Goal: Transaction & Acquisition: Purchase product/service

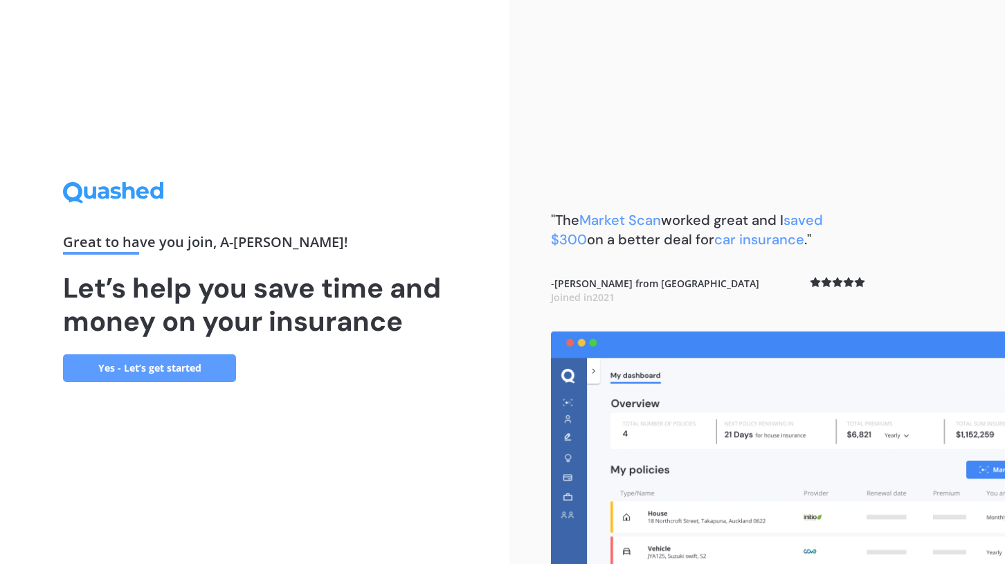
click at [191, 374] on link "Yes - Let’s get started" at bounding box center [149, 368] width 173 height 28
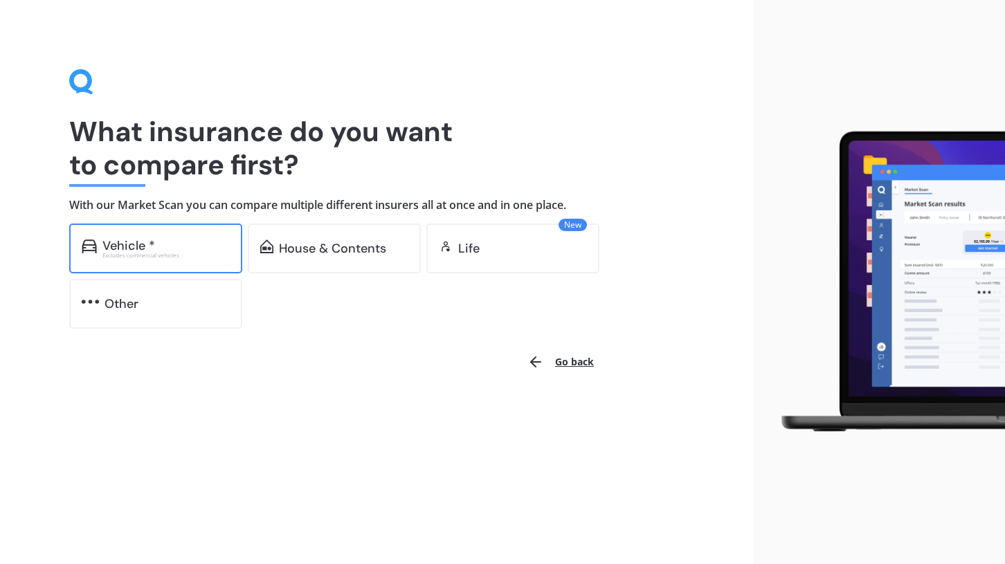
click at [207, 233] on div "Vehicle * Excludes commercial vehicles" at bounding box center [155, 249] width 173 height 50
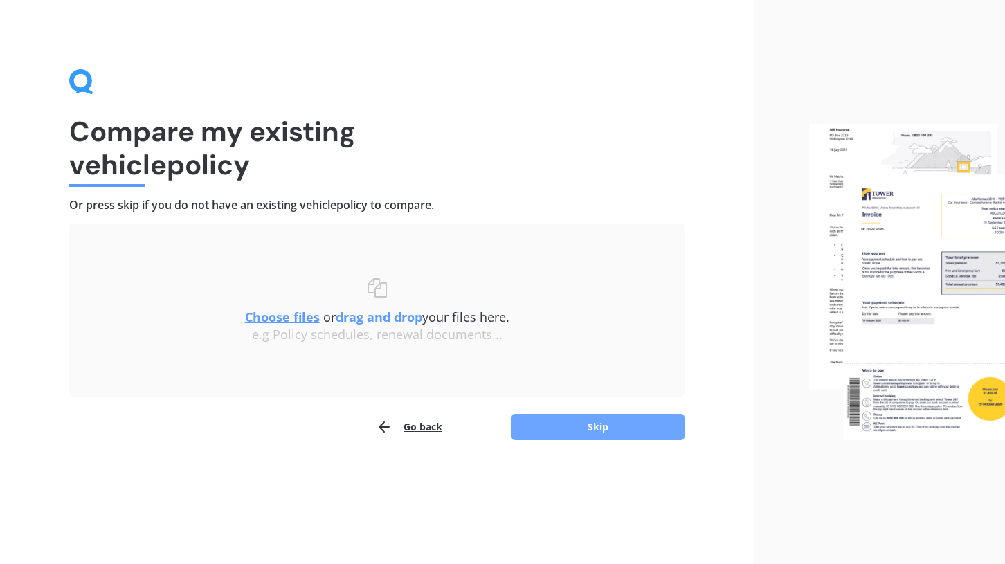
click at [559, 436] on button "Skip" at bounding box center [597, 427] width 173 height 26
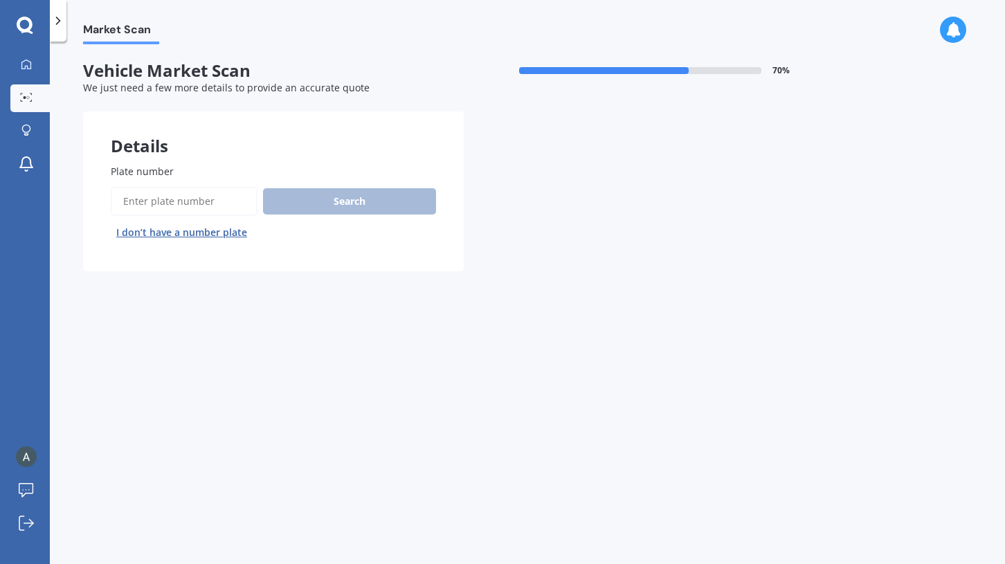
click at [211, 234] on button "I don’t have a number plate" at bounding box center [182, 232] width 142 height 22
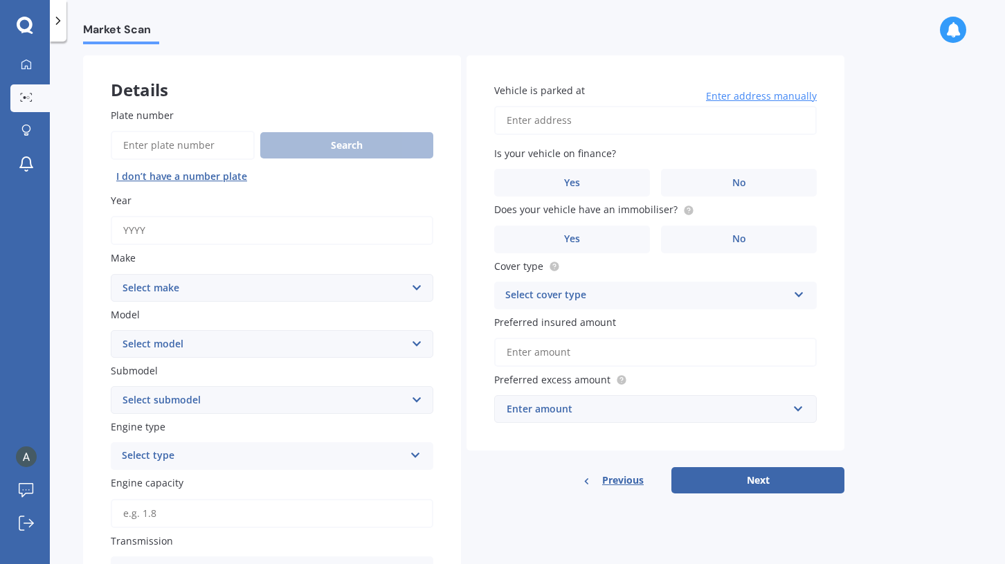
scroll to position [58, 0]
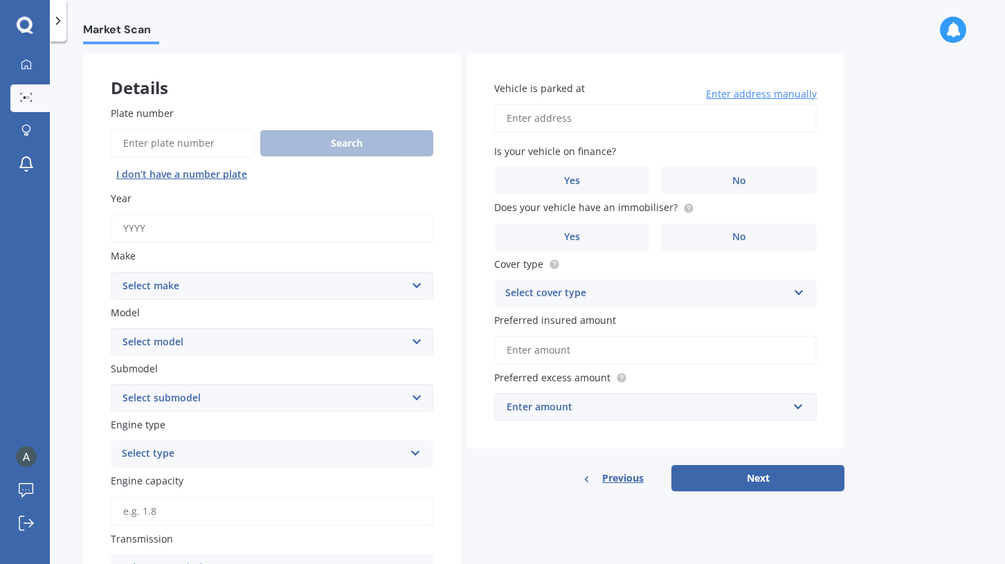
click at [337, 221] on input "Year" at bounding box center [272, 228] width 323 height 29
type input "2025"
select select "TESLA"
select select "Y"
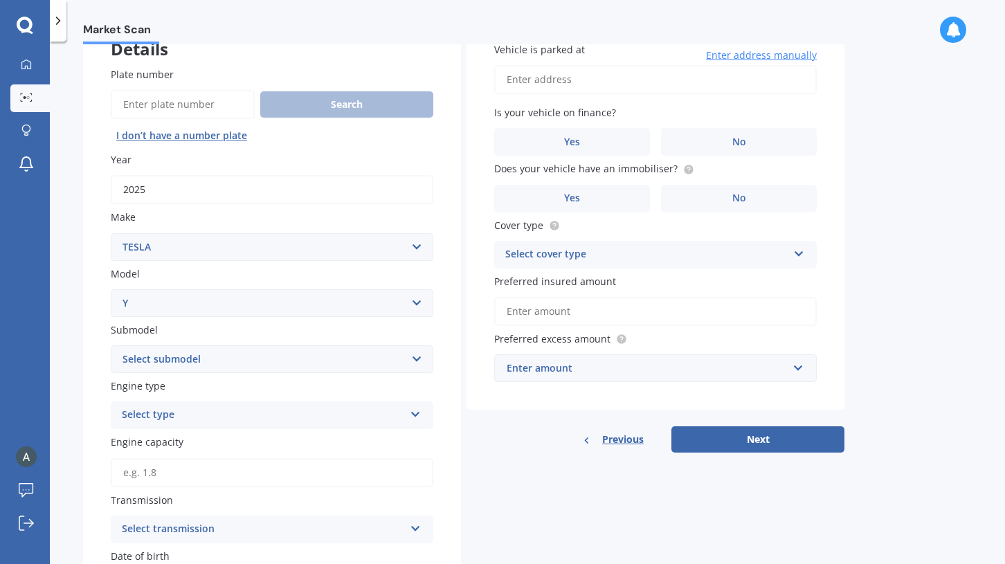
scroll to position [104, 0]
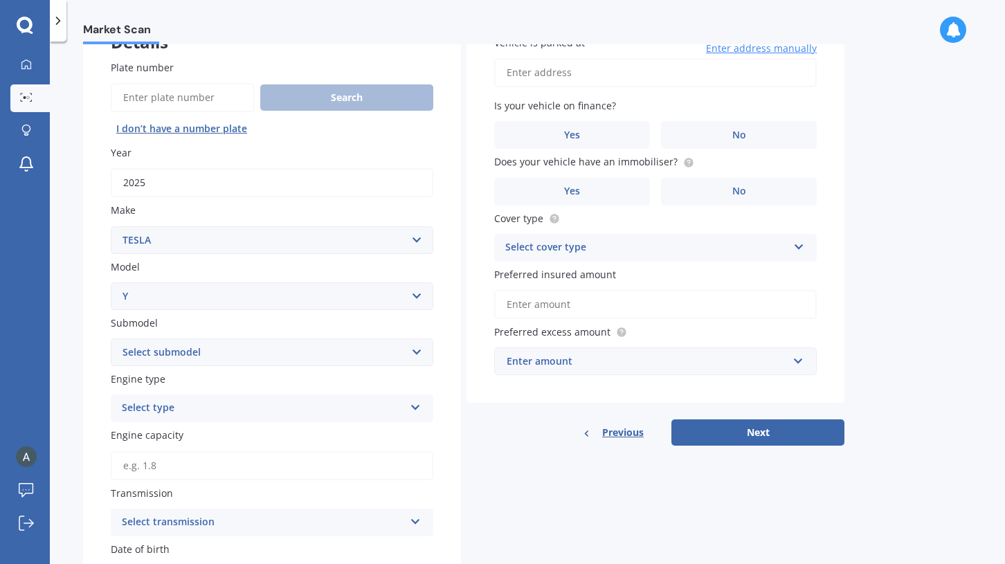
select select "EV"
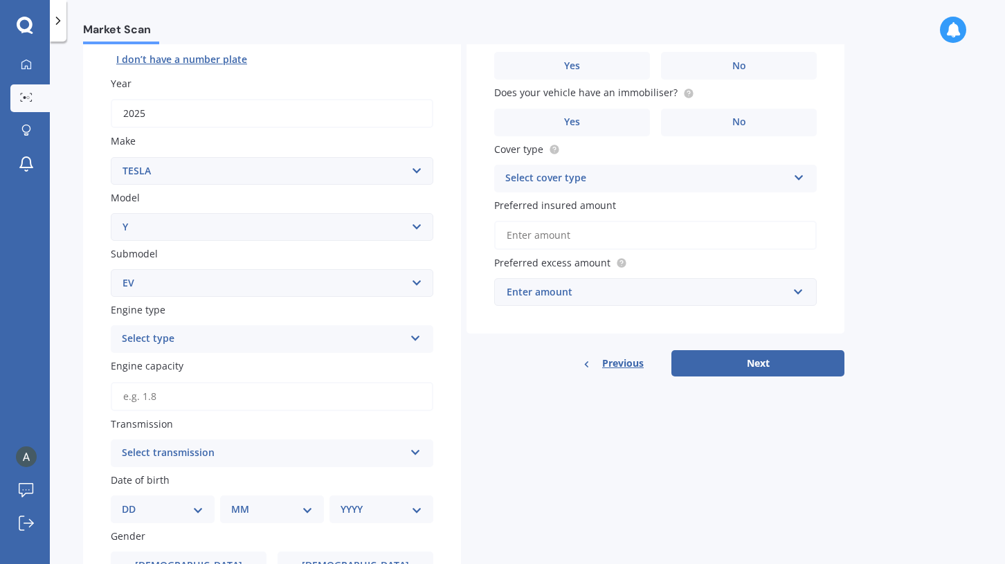
scroll to position [174, 0]
click at [309, 333] on div "Select type" at bounding box center [263, 337] width 282 height 17
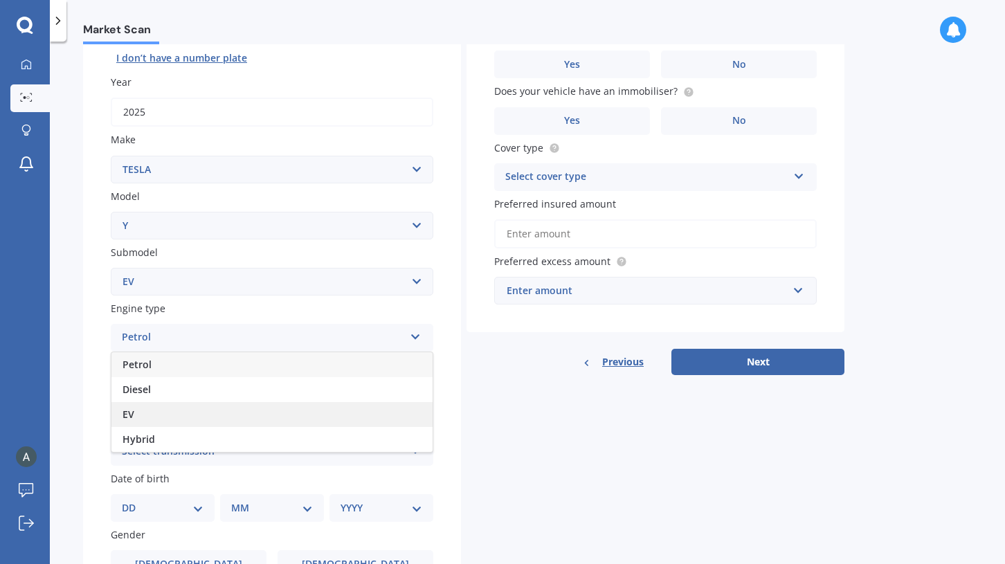
click at [302, 407] on div "EV" at bounding box center [271, 414] width 321 height 25
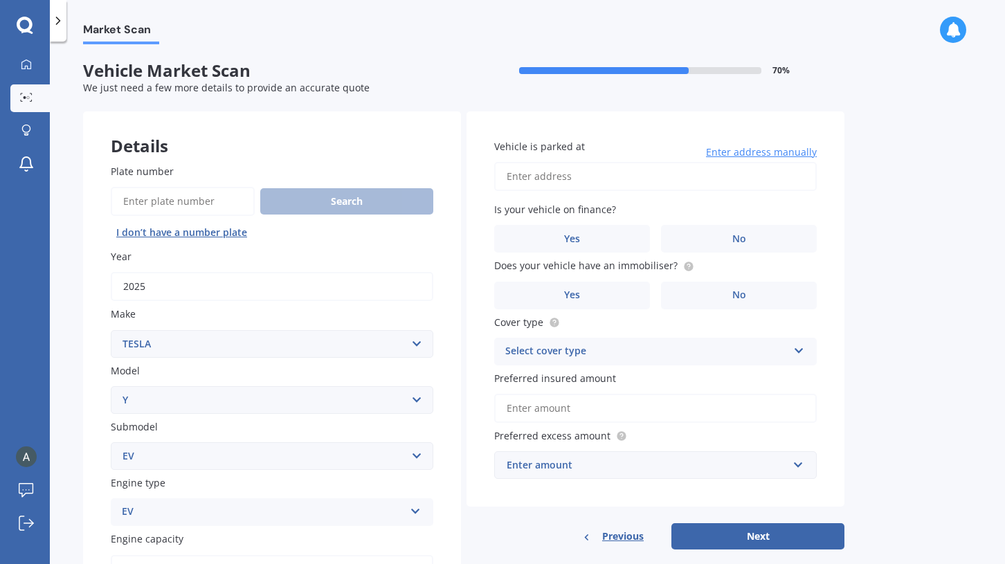
scroll to position [0, 0]
click at [30, 24] on icon at bounding box center [25, 25] width 16 height 16
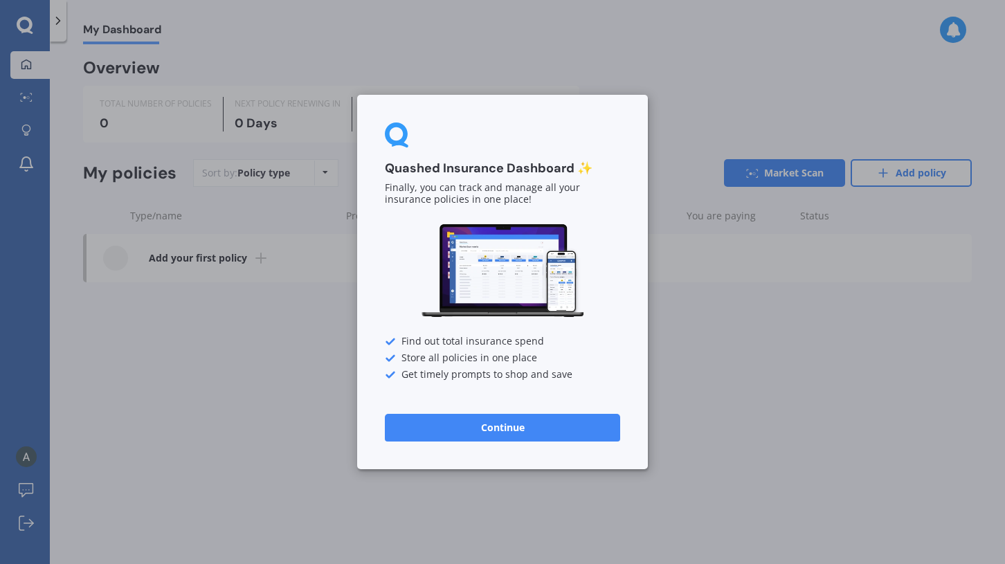
click at [461, 430] on button "Continue" at bounding box center [502, 428] width 235 height 28
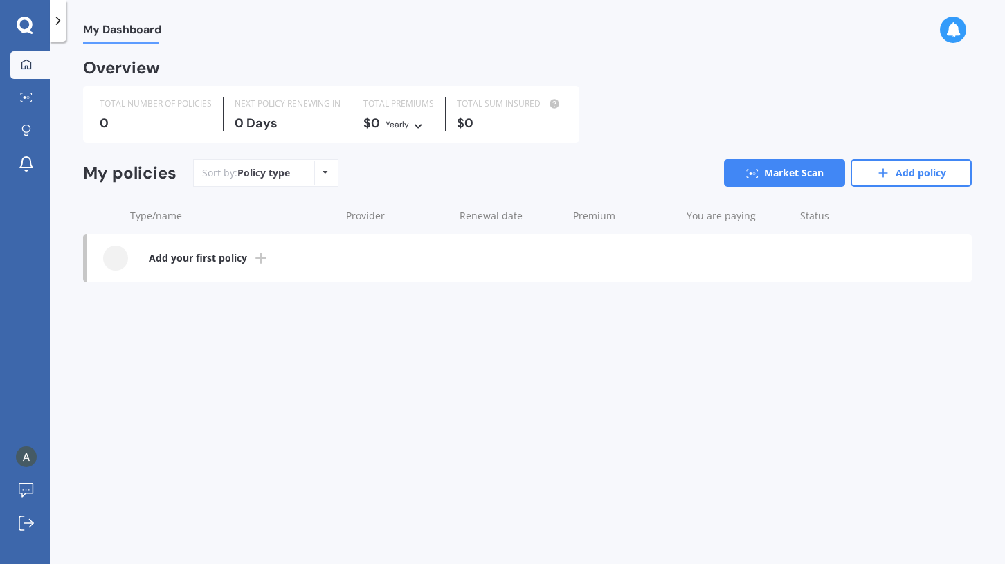
click at [28, 29] on icon at bounding box center [25, 25] width 16 height 16
click at [30, 132] on icon at bounding box center [26, 131] width 10 height 12
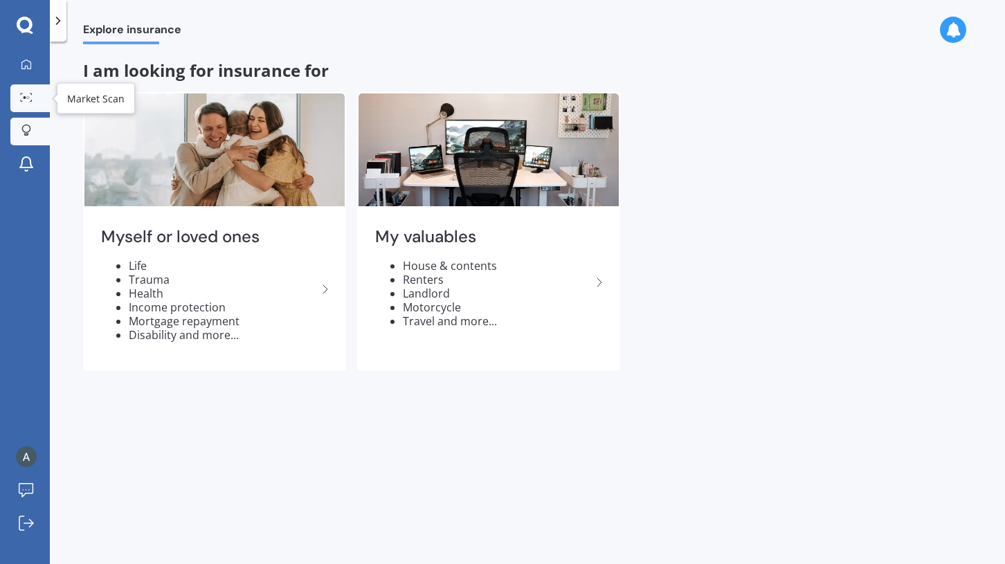
click at [34, 110] on link "Market Scan" at bounding box center [29, 98] width 39 height 28
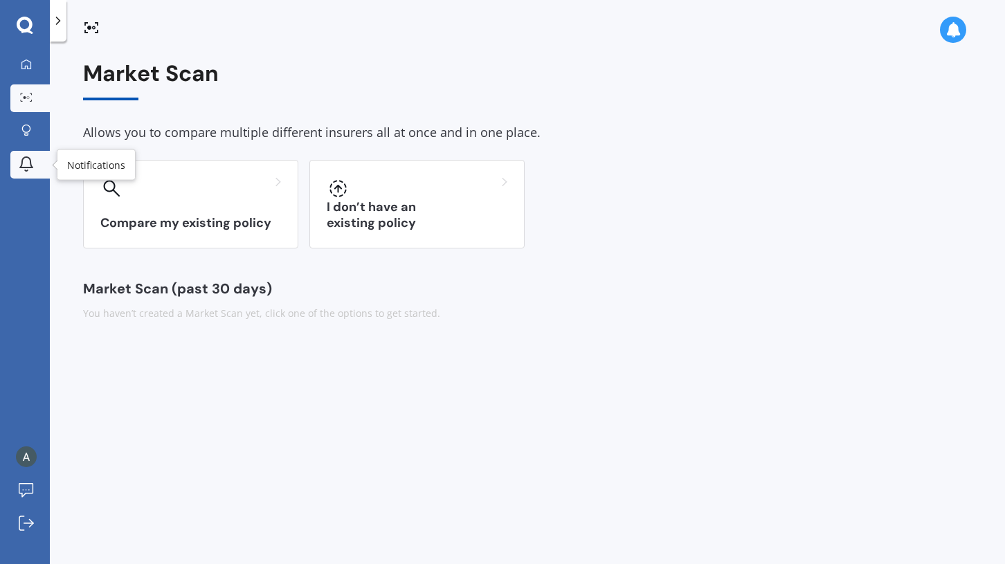
click at [34, 175] on link "Notifications" at bounding box center [29, 165] width 39 height 28
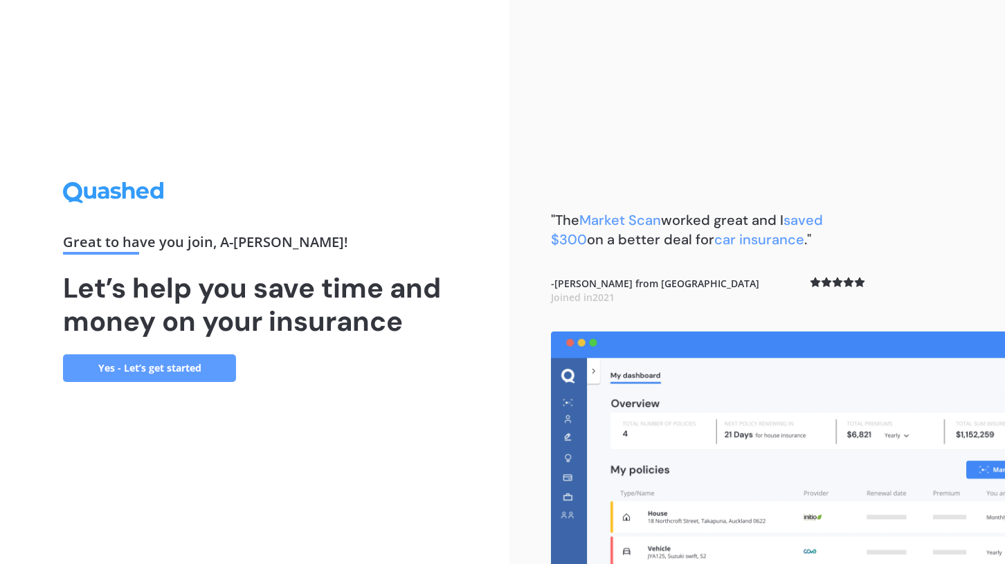
click at [209, 374] on link "Yes - Let’s get started" at bounding box center [149, 368] width 173 height 28
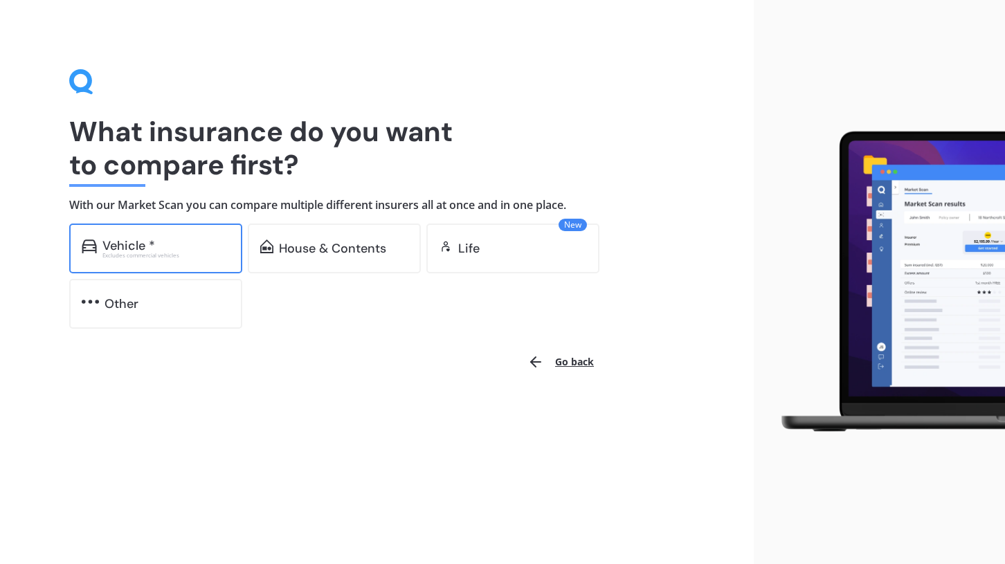
click at [172, 255] on div "Excludes commercial vehicles" at bounding box center [165, 256] width 127 height 6
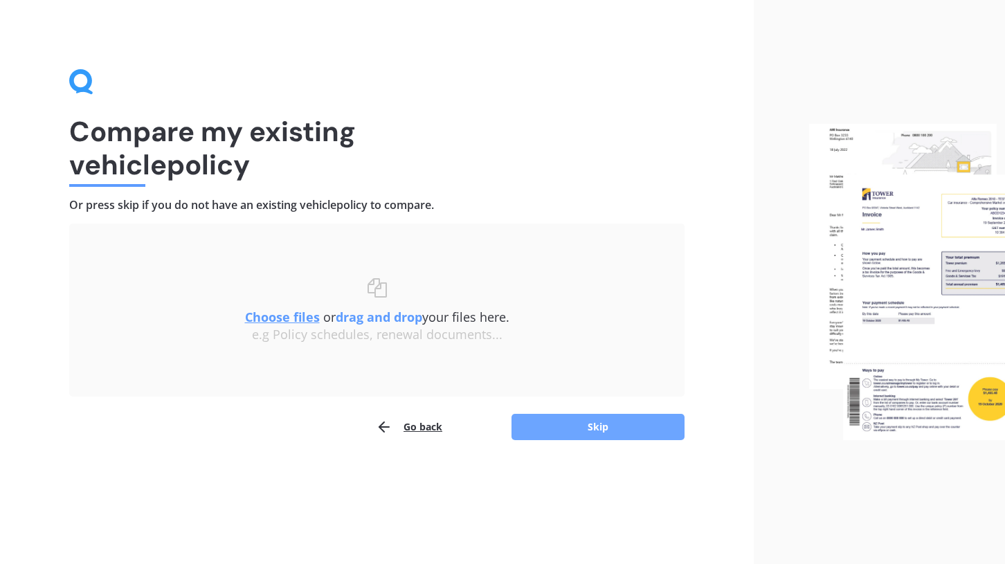
click at [564, 433] on button "Skip" at bounding box center [597, 427] width 173 height 26
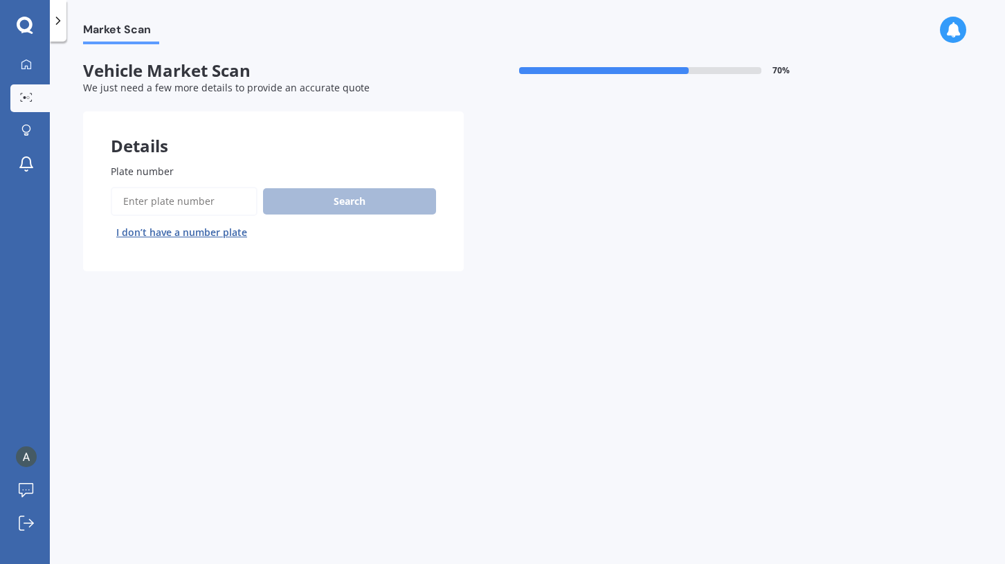
click at [194, 226] on button "I don’t have a number plate" at bounding box center [182, 232] width 142 height 22
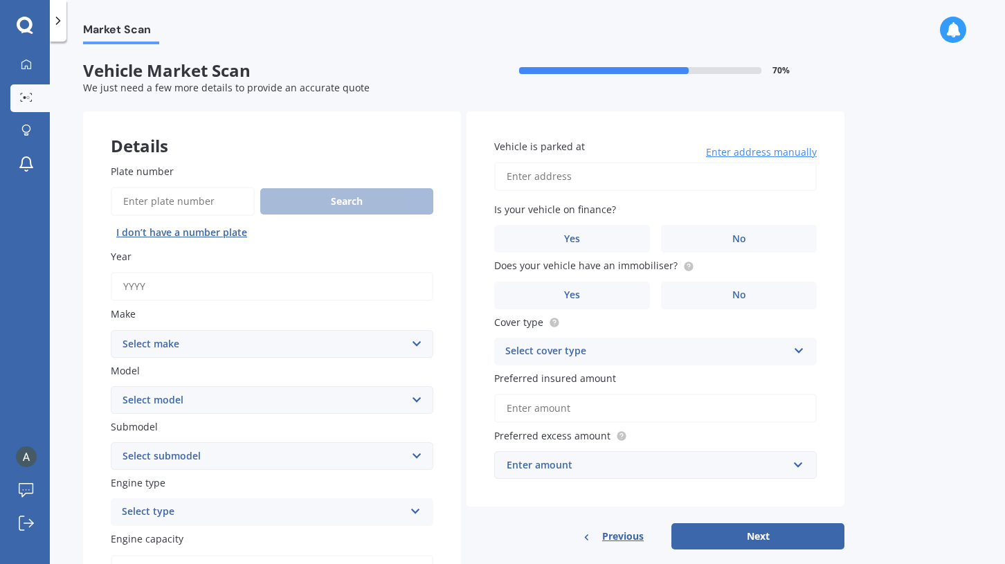
click at [232, 281] on input "Year" at bounding box center [272, 286] width 323 height 29
type input "2025"
select select "TESLA"
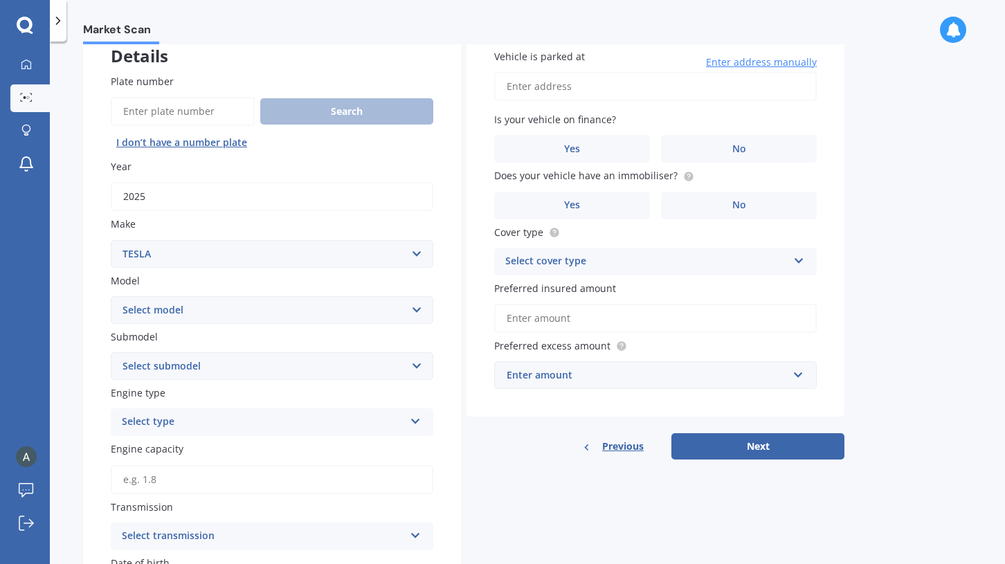
scroll to position [104, 0]
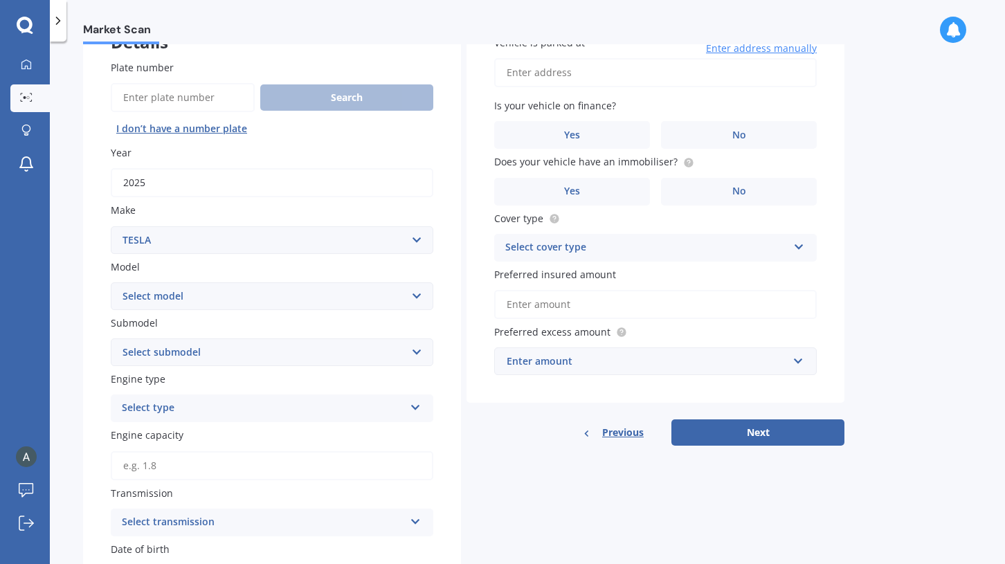
select select "Y"
select select "EV"
click at [235, 400] on div "Select type" at bounding box center [263, 408] width 282 height 17
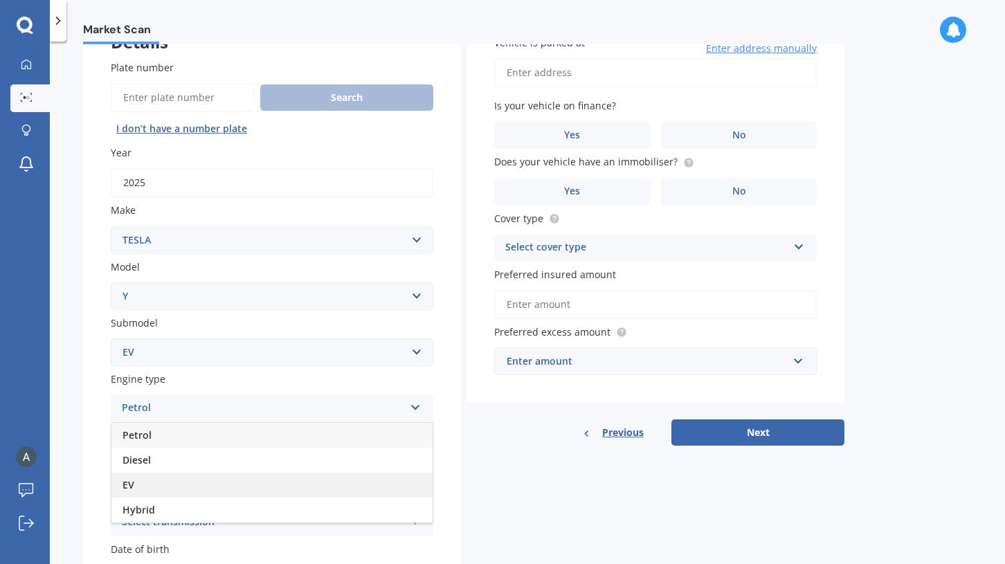
click at [232, 473] on div "EV" at bounding box center [271, 485] width 321 height 25
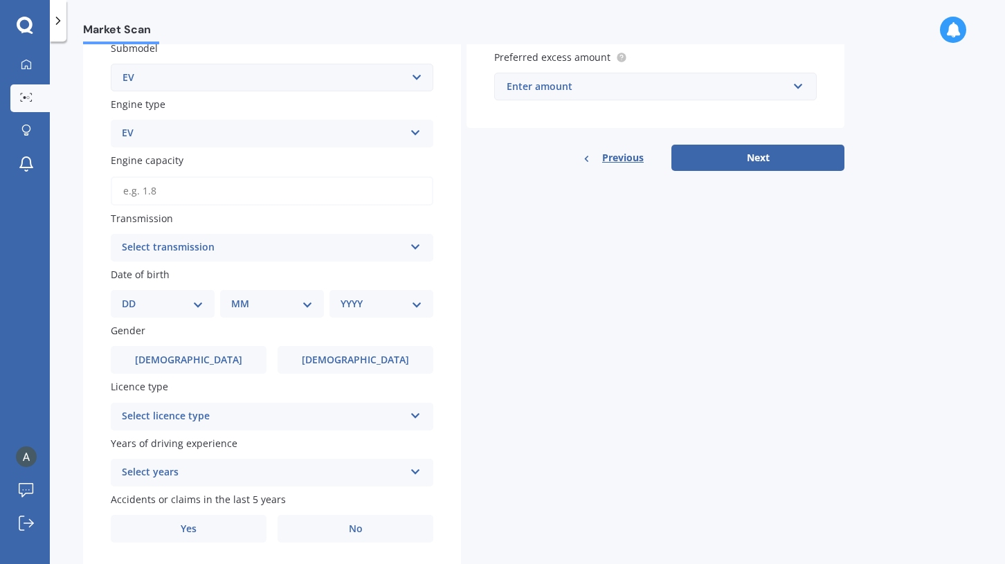
scroll to position [383, 0]
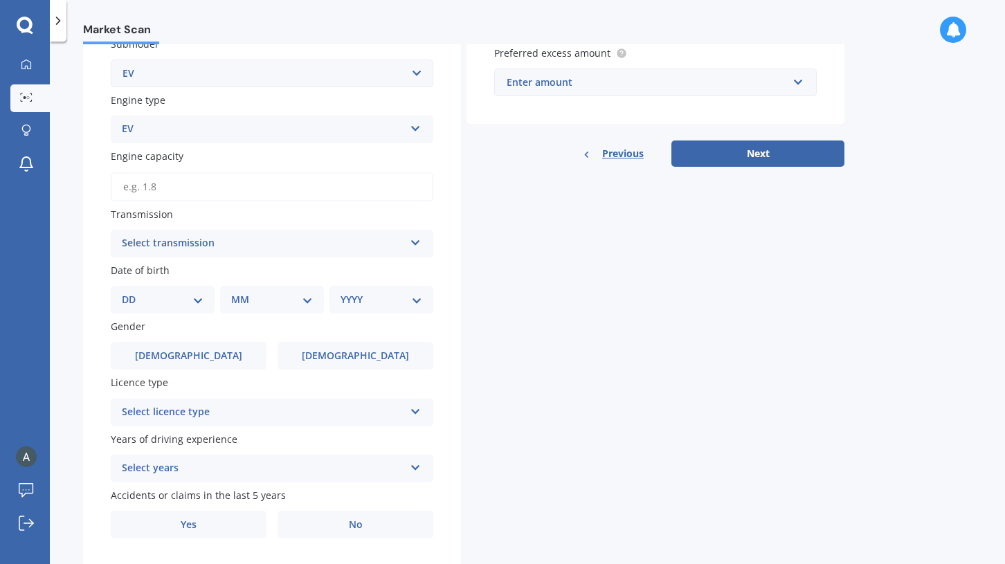
click at [235, 239] on div "Select transmission" at bounding box center [263, 243] width 282 height 17
click at [233, 266] on div "Auto" at bounding box center [271, 270] width 321 height 25
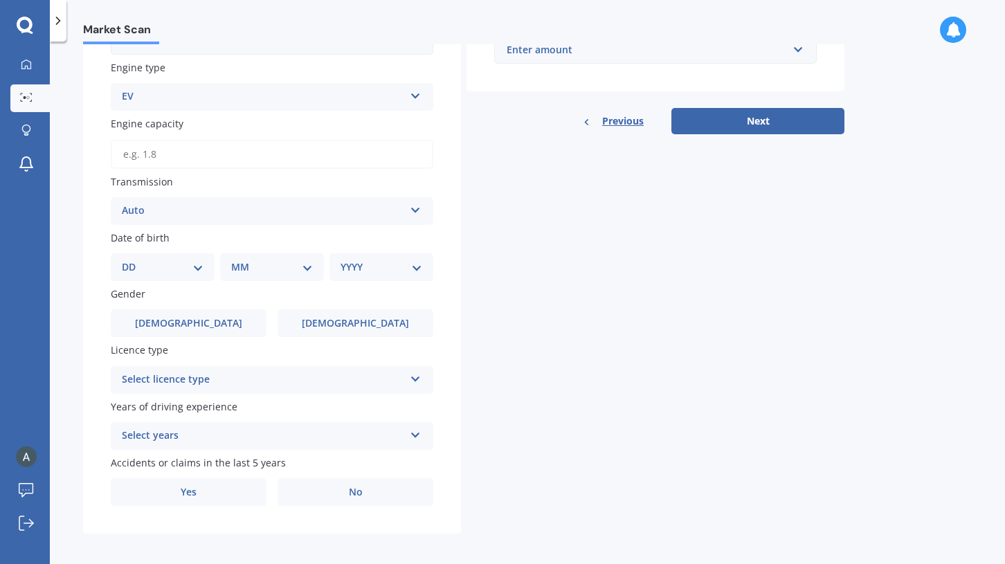
scroll to position [415, 0]
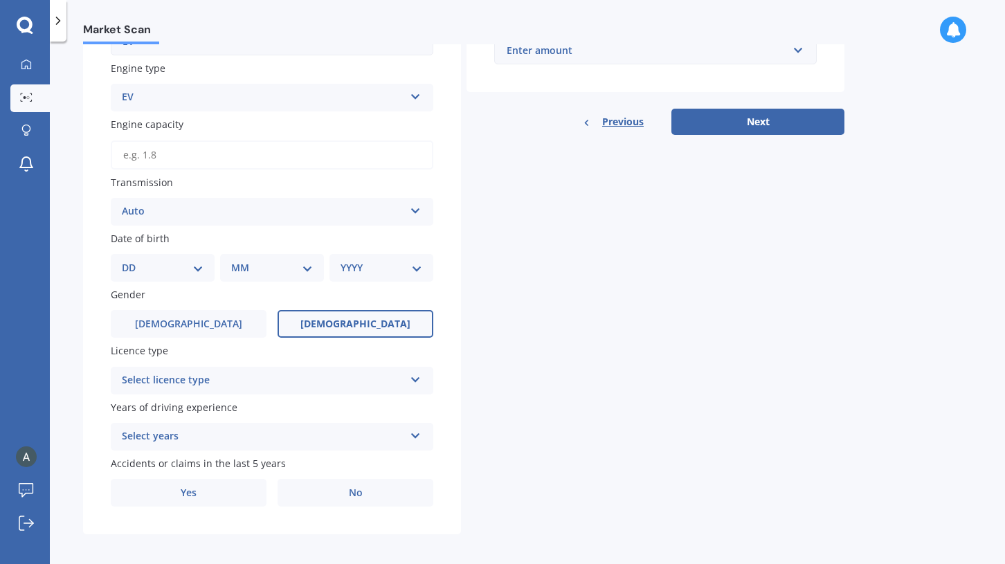
click at [348, 318] on span "[DEMOGRAPHIC_DATA]" at bounding box center [355, 324] width 110 height 12
click at [0, 0] on input "[DEMOGRAPHIC_DATA]" at bounding box center [0, 0] width 0 height 0
click at [235, 315] on label "[DEMOGRAPHIC_DATA]" at bounding box center [189, 324] width 156 height 28
click at [0, 0] on input "[DEMOGRAPHIC_DATA]" at bounding box center [0, 0] width 0 height 0
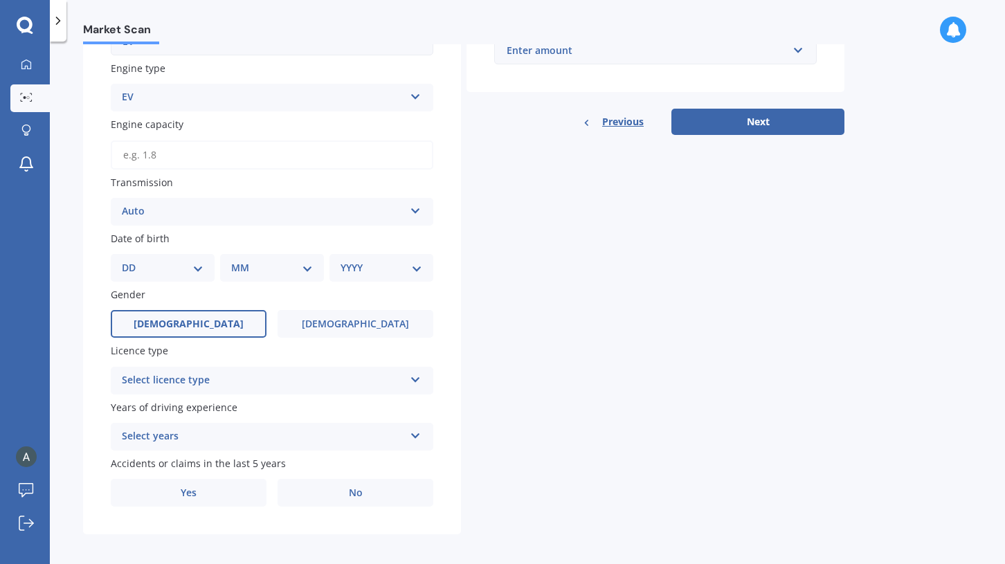
select select "01"
drag, startPoint x: 176, startPoint y: 266, endPoint x: 260, endPoint y: 274, distance: 83.4
click at [260, 274] on div "DD 01 02 03 04 05 06 07 08 09 10 11 12 13 14 15 16 17 18 19 20 21 22 23 24 25 2…" at bounding box center [272, 268] width 323 height 28
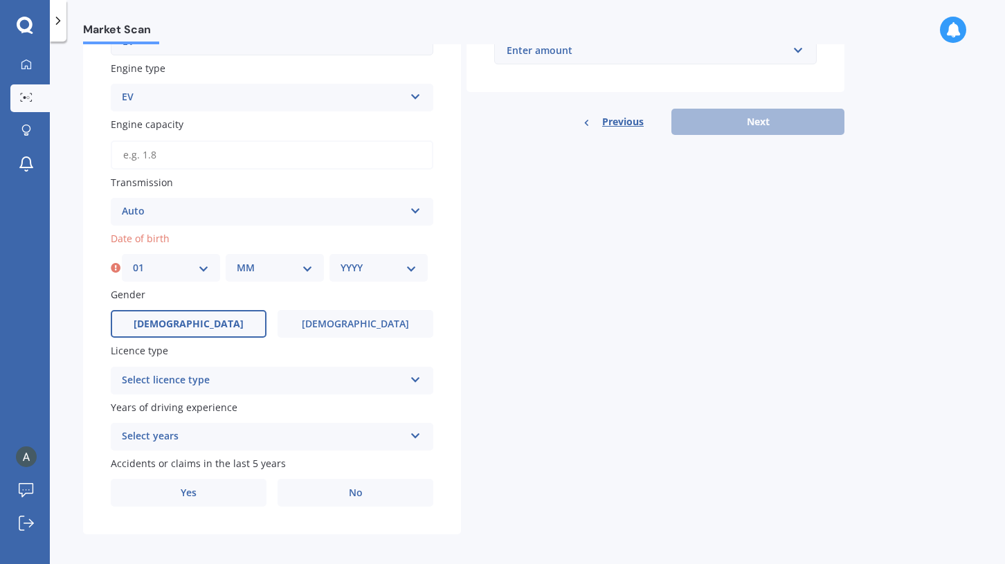
select select "01"
select select "09"
click at [366, 271] on div "YYYY 2025 2024 2023 2022 2021 2020 2019 2018 2017 2016 2015 2014 2013 2012 2011…" at bounding box center [378, 268] width 98 height 28
select select "1985"
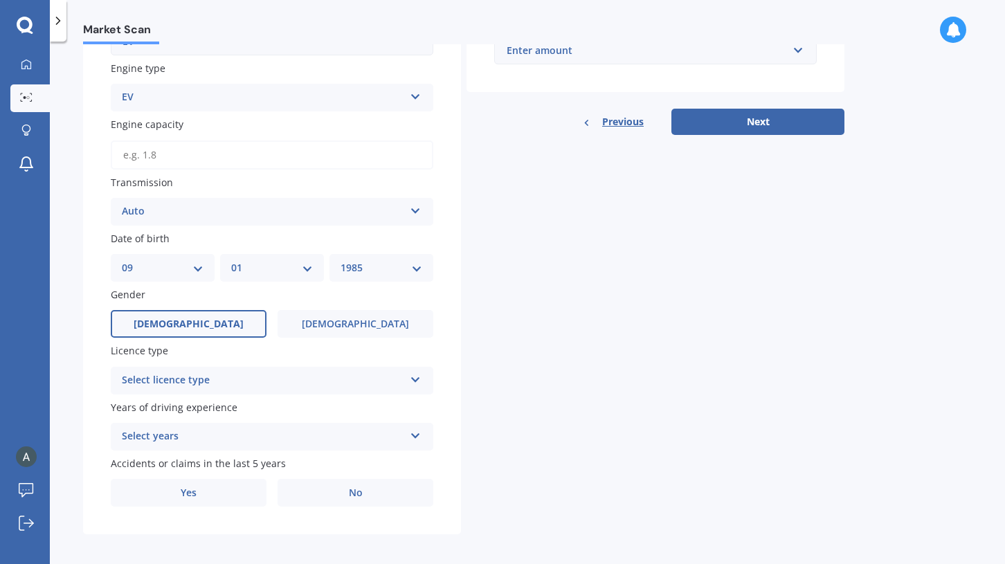
scroll to position [0, 0]
click at [380, 372] on div "Select licence type" at bounding box center [263, 380] width 282 height 17
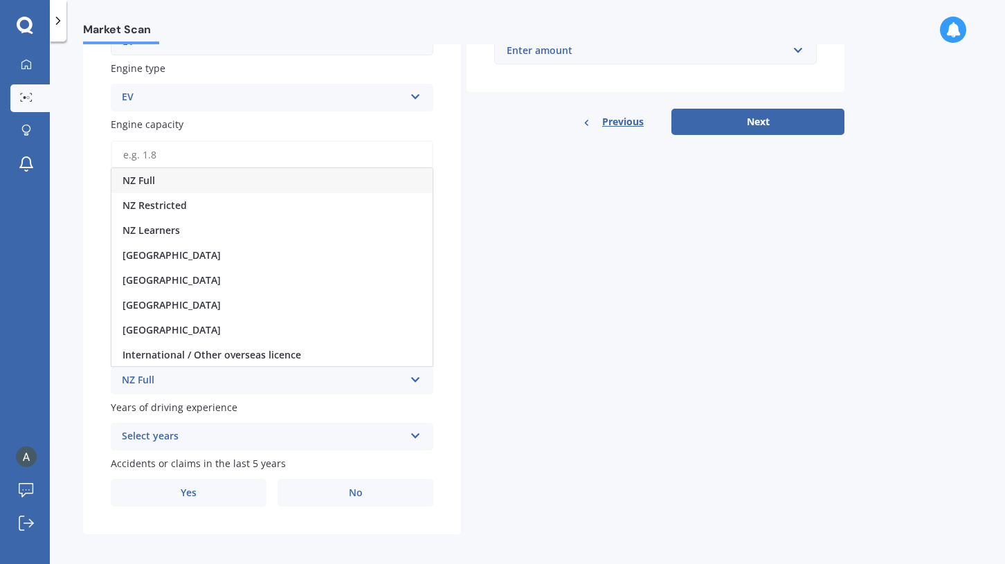
click at [341, 182] on div "NZ Full" at bounding box center [271, 180] width 321 height 25
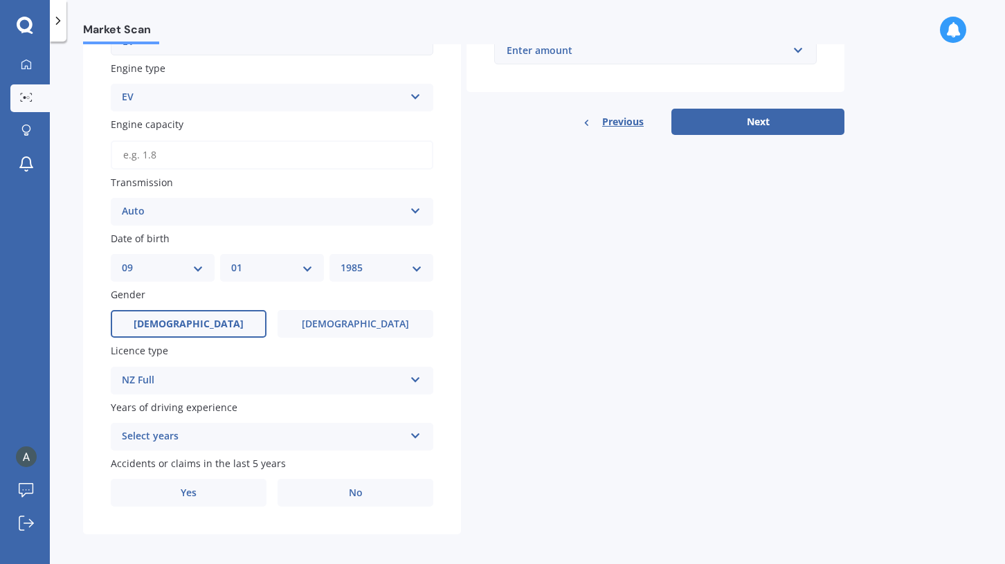
click at [309, 434] on div "Select years" at bounding box center [263, 436] width 282 height 17
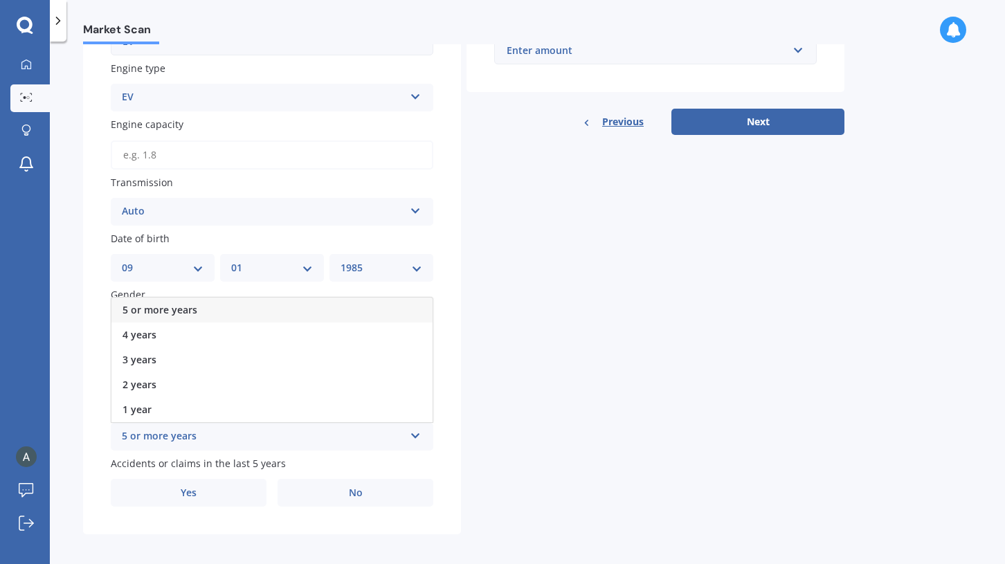
click at [292, 306] on div "5 or more years" at bounding box center [271, 310] width 321 height 25
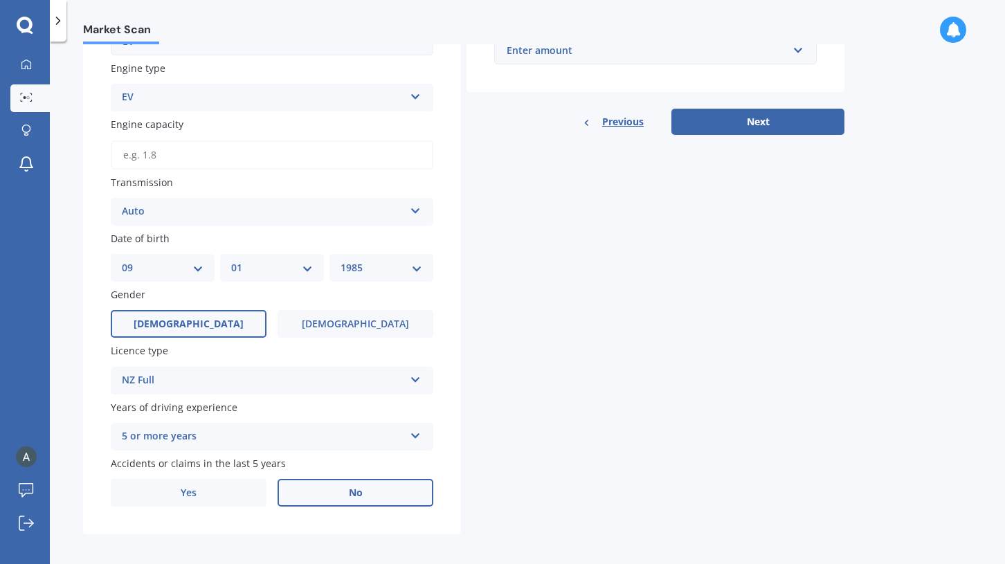
click at [304, 485] on label "No" at bounding box center [356, 493] width 156 height 28
click at [0, 0] on input "No" at bounding box center [0, 0] width 0 height 0
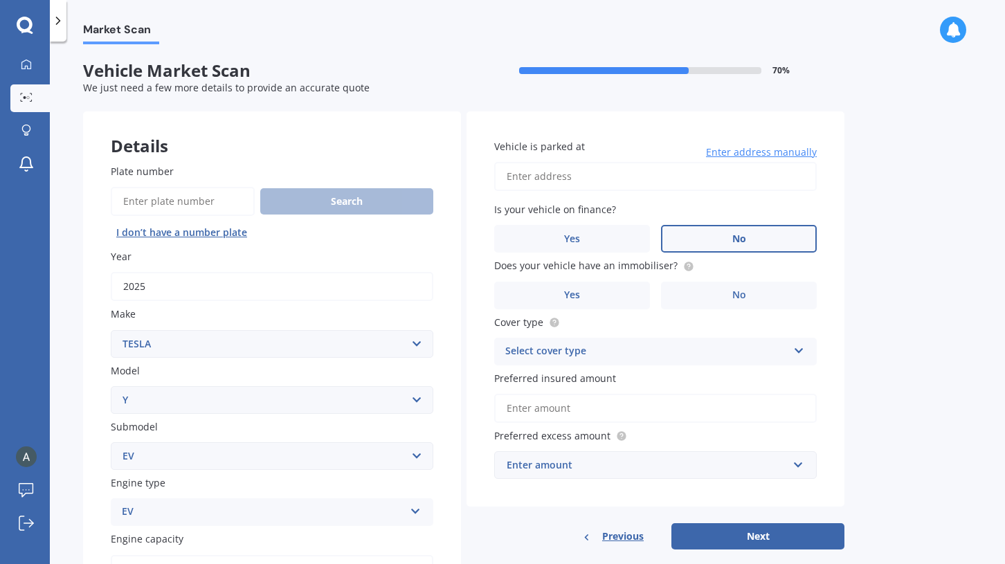
click at [708, 233] on label "No" at bounding box center [739, 239] width 156 height 28
click at [0, 0] on input "No" at bounding box center [0, 0] width 0 height 0
click at [709, 293] on label "No" at bounding box center [739, 296] width 156 height 28
click at [0, 0] on input "No" at bounding box center [0, 0] width 0 height 0
click at [687, 350] on div "Select cover type" at bounding box center [646, 351] width 282 height 17
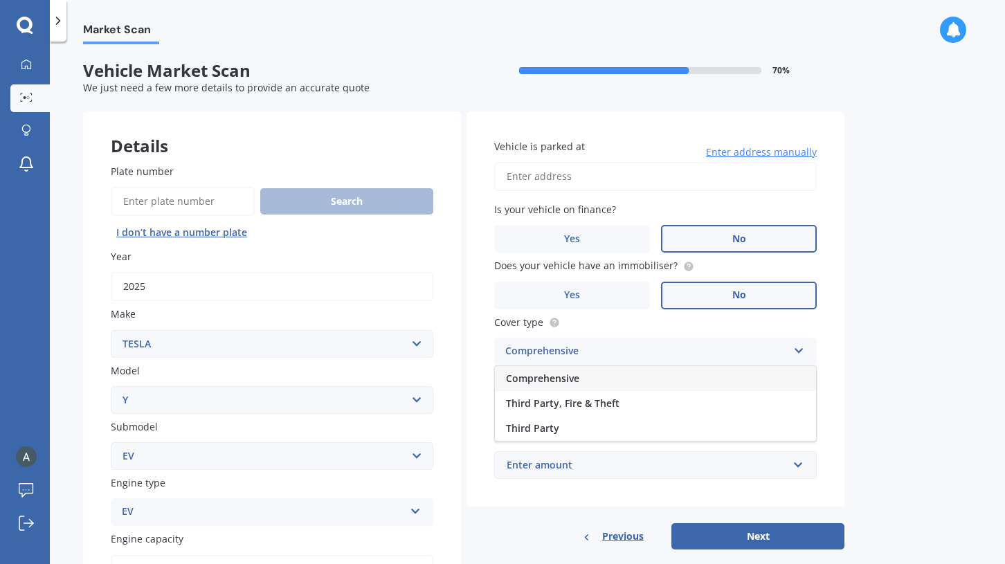
click at [658, 323] on label "Cover type" at bounding box center [652, 322] width 317 height 15
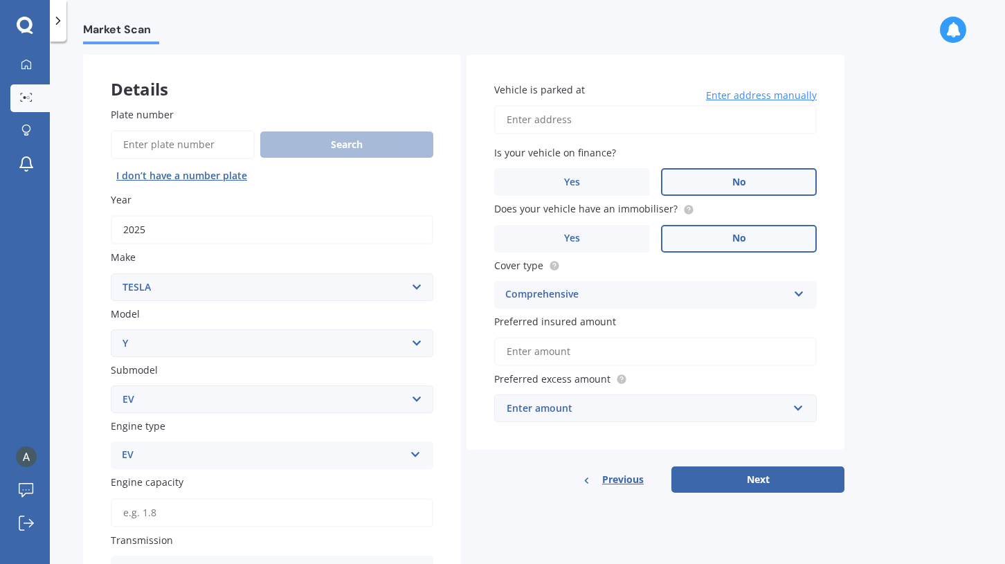
scroll to position [75, 0]
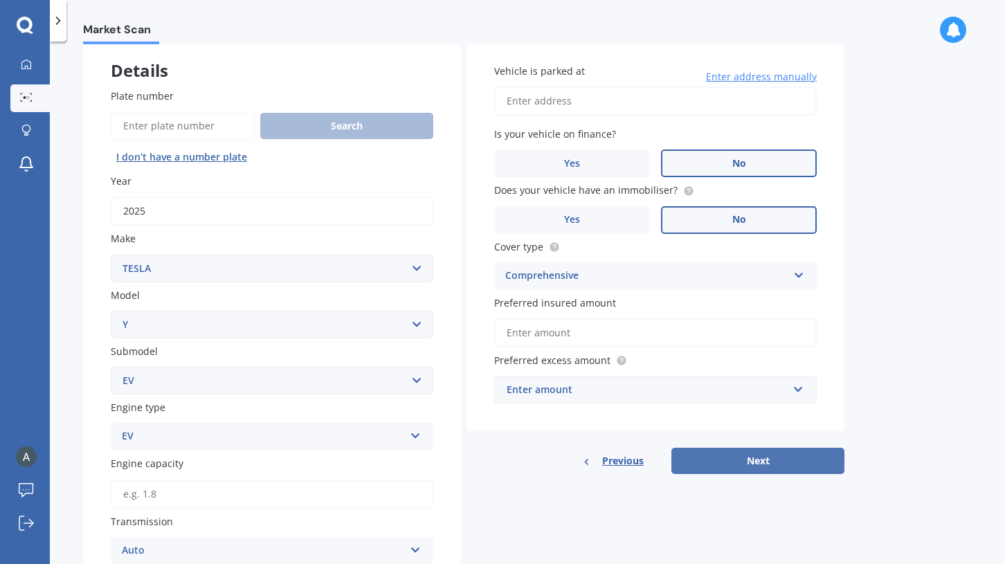
click at [734, 465] on button "Next" at bounding box center [757, 461] width 173 height 26
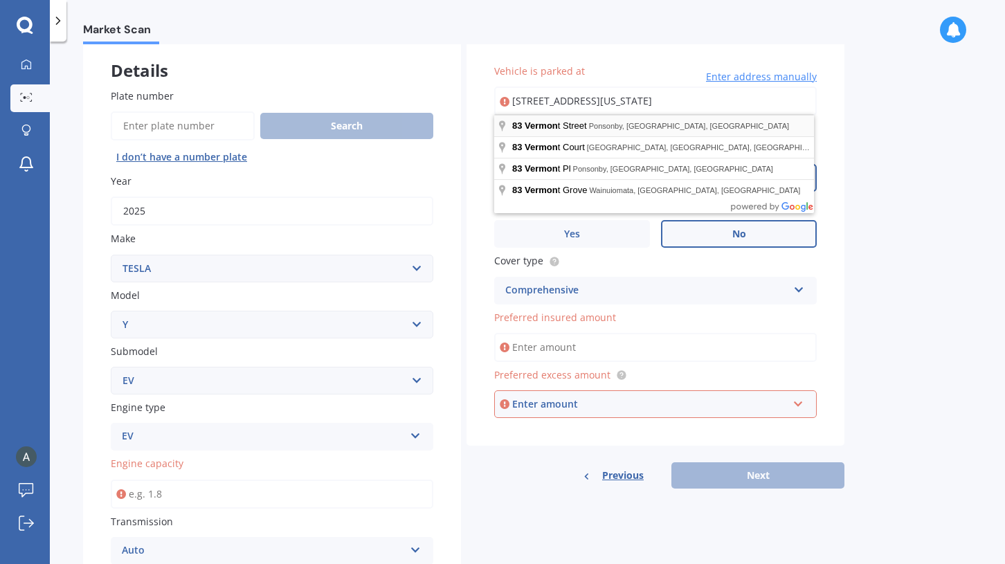
type input "[STREET_ADDRESS][US_STATE]"
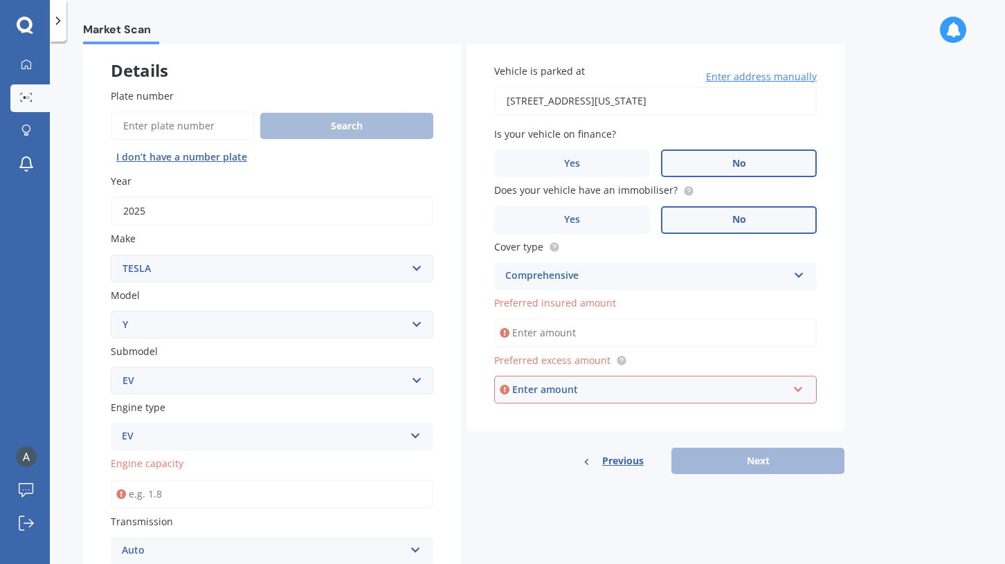
click at [576, 331] on input "Preferred insured amount" at bounding box center [655, 332] width 323 height 29
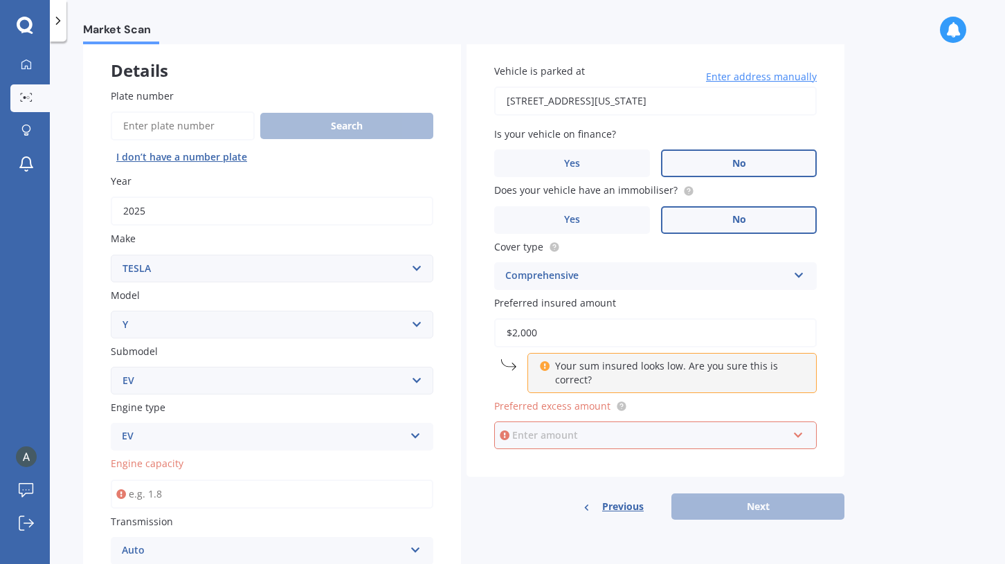
click at [572, 440] on input "text" at bounding box center [651, 435] width 310 height 26
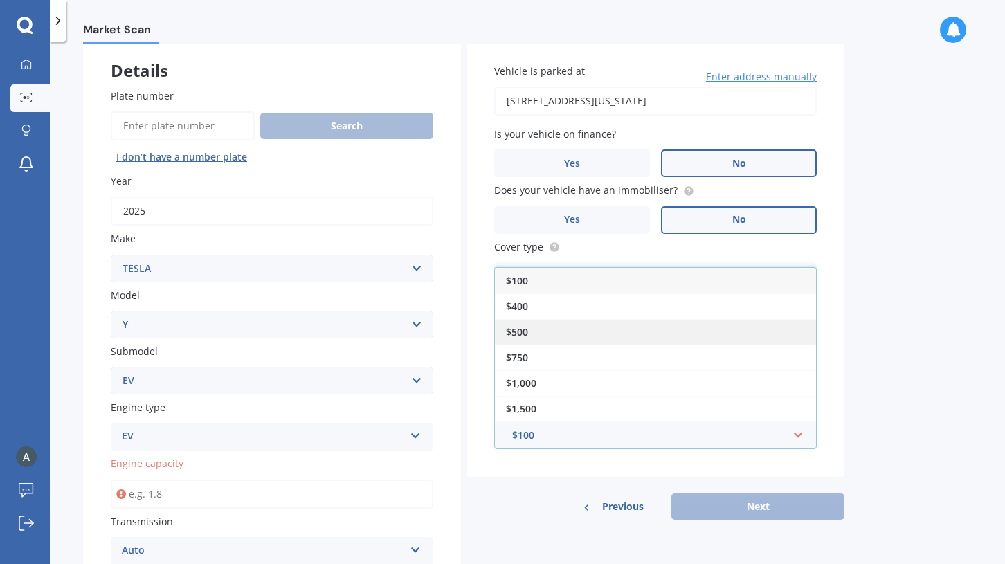
click at [584, 326] on div "$500" at bounding box center [655, 332] width 321 height 26
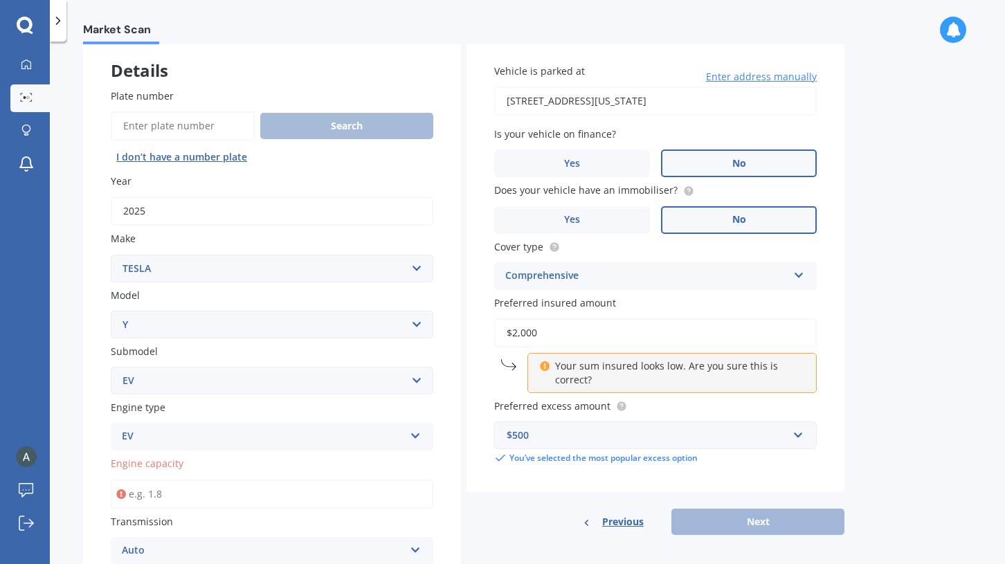
click at [576, 331] on input "$2,000" at bounding box center [655, 332] width 323 height 29
click at [655, 377] on p "Your sum insured looks low. Are you sure this is correct?" at bounding box center [677, 373] width 244 height 28
click at [584, 330] on input "$2,000" at bounding box center [655, 332] width 323 height 29
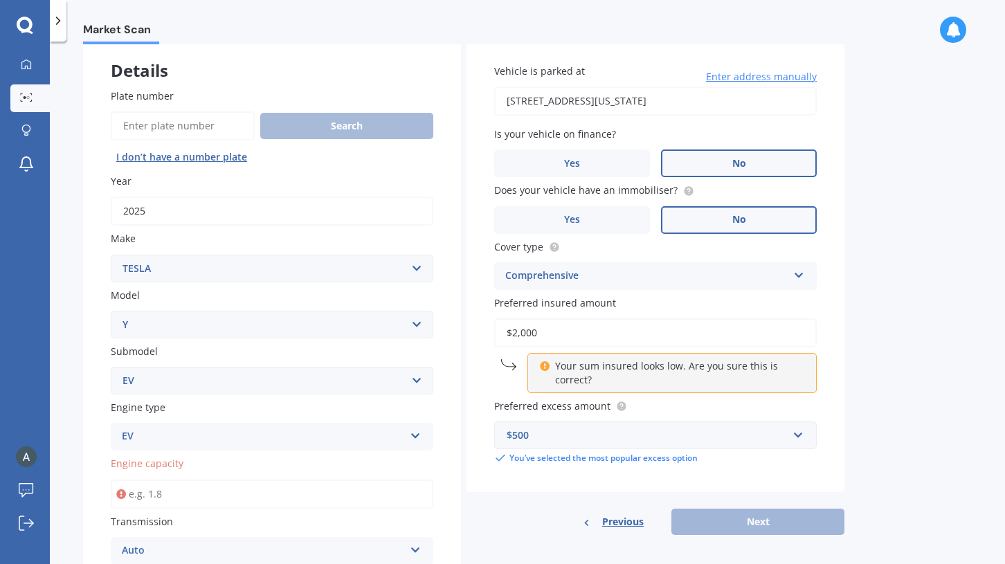
click at [584, 330] on input "$2,000" at bounding box center [655, 332] width 323 height 29
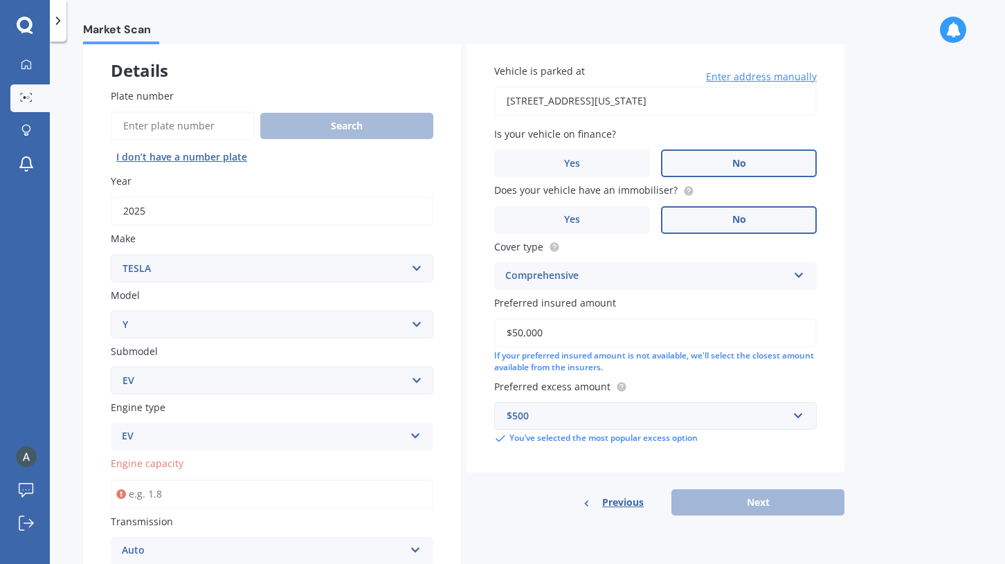
click at [554, 469] on div "Vehicle is parked at [STREET_ADDRESS][US_STATE] Enter address manually Is your …" at bounding box center [656, 276] width 378 height 480
click at [716, 500] on div "Previous Next" at bounding box center [656, 502] width 378 height 26
click at [586, 340] on input "$50,000" at bounding box center [655, 332] width 323 height 29
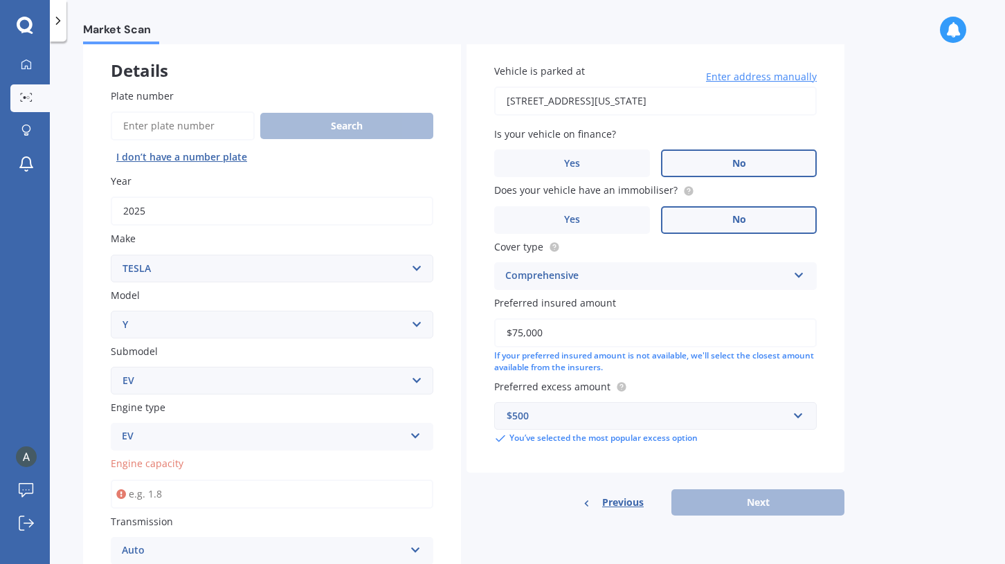
click at [784, 361] on div "If your preferred insured amount is not available, we'll select the closest amo…" at bounding box center [655, 362] width 323 height 24
click at [730, 334] on input "$75,000" at bounding box center [655, 332] width 323 height 29
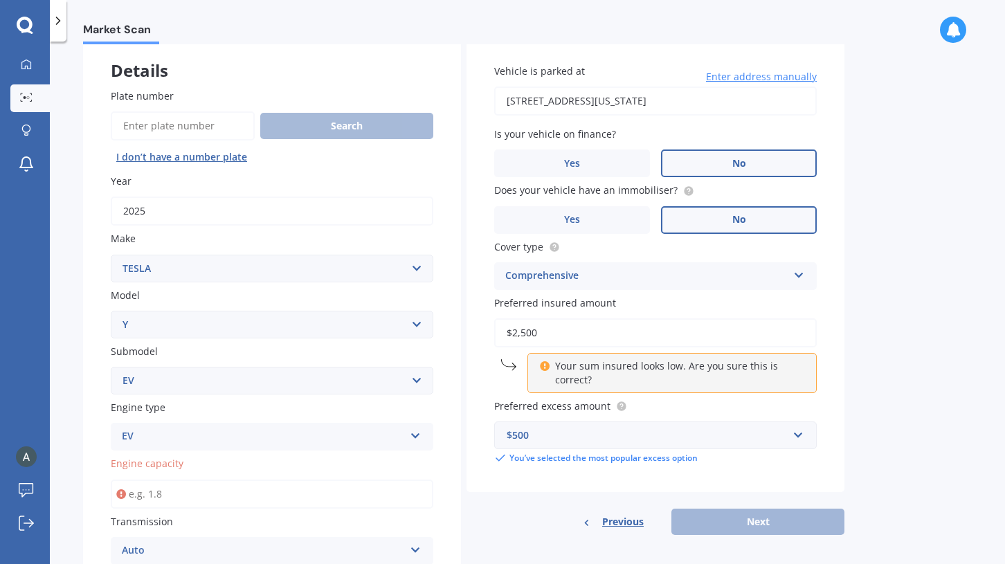
type input "$25,000"
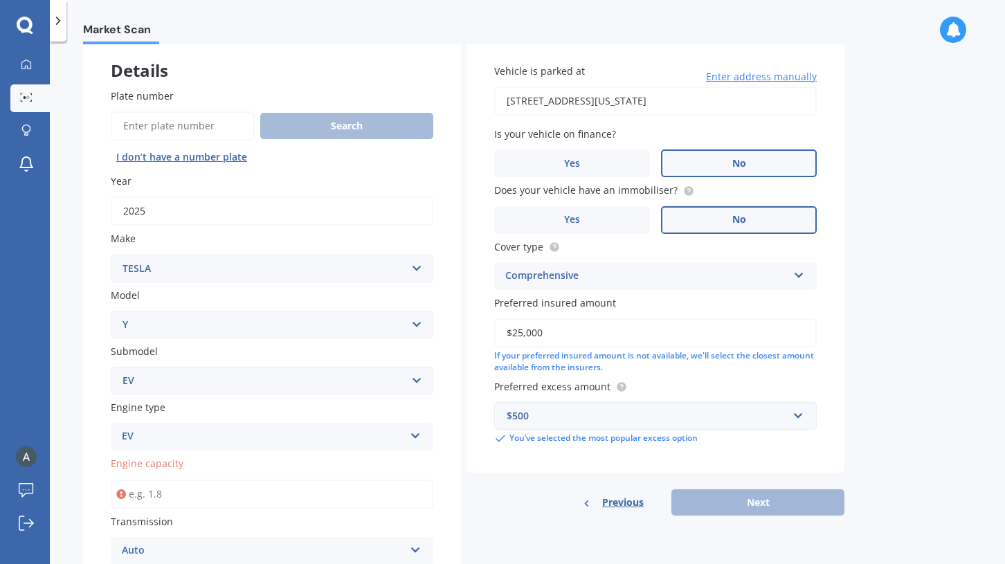
click at [764, 386] on label "Preferred excess amount" at bounding box center [652, 386] width 317 height 15
click at [648, 326] on input "$25,000" at bounding box center [655, 332] width 323 height 29
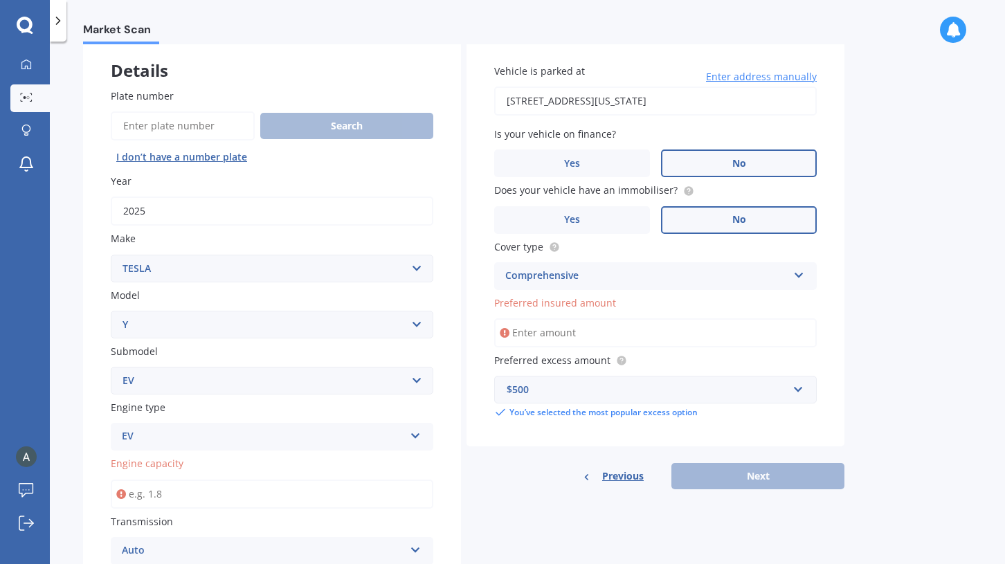
click at [610, 298] on span "Preferred insured amount" at bounding box center [555, 302] width 122 height 13
click at [610, 318] on input "Preferred insured amount" at bounding box center [655, 332] width 323 height 29
click at [713, 480] on div "Previous Next" at bounding box center [656, 476] width 378 height 26
click at [698, 273] on div "Comprehensive" at bounding box center [646, 276] width 282 height 17
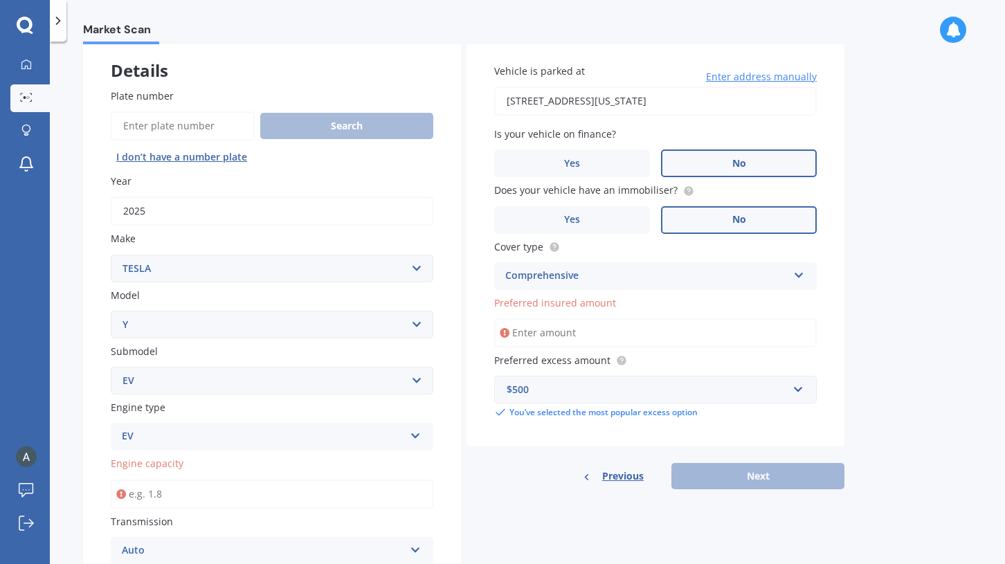
click at [624, 328] on input "Preferred insured amount" at bounding box center [655, 332] width 323 height 29
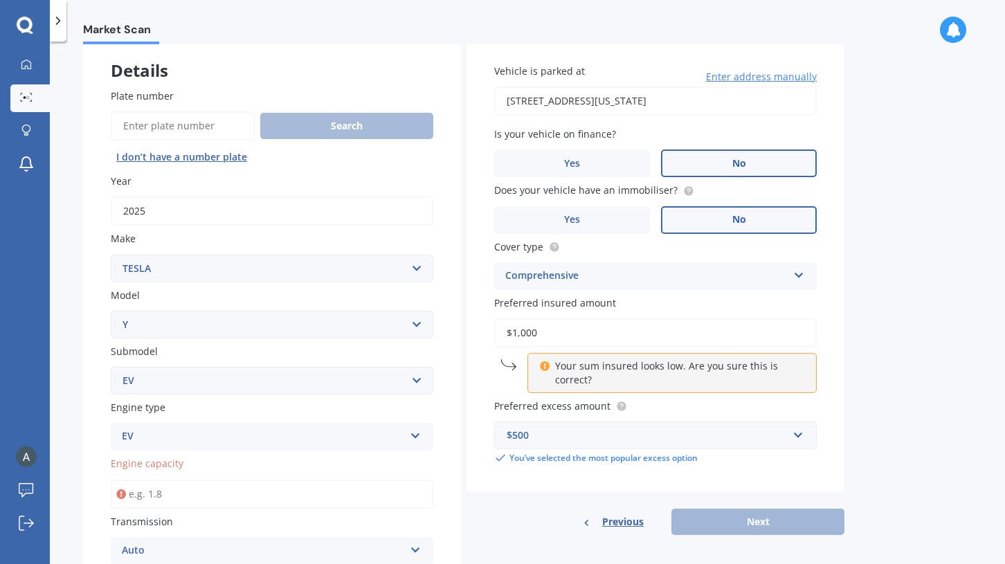
type input "$10,000"
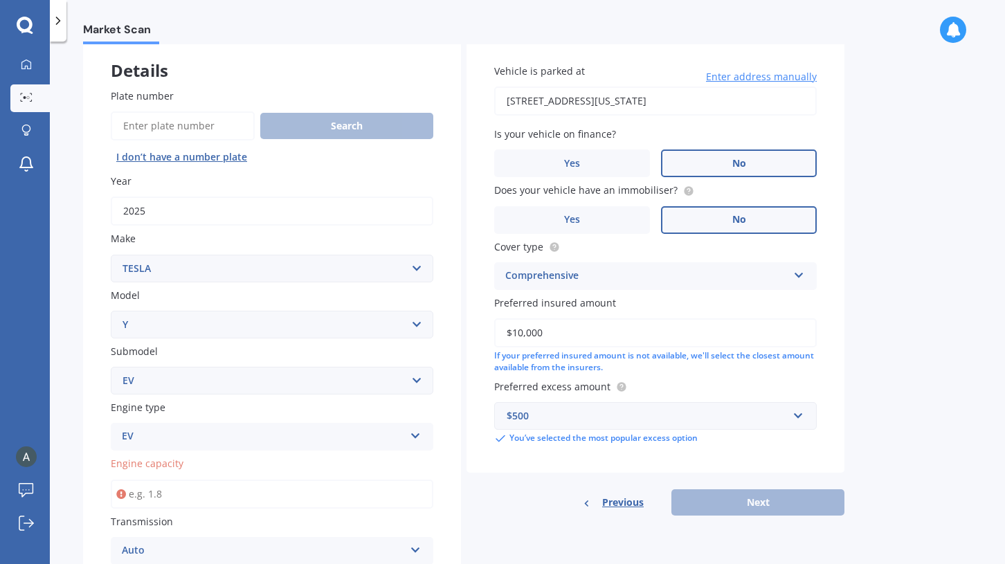
click at [711, 388] on label "Preferred excess amount" at bounding box center [652, 386] width 317 height 15
click at [718, 496] on div "Previous Next" at bounding box center [656, 502] width 378 height 26
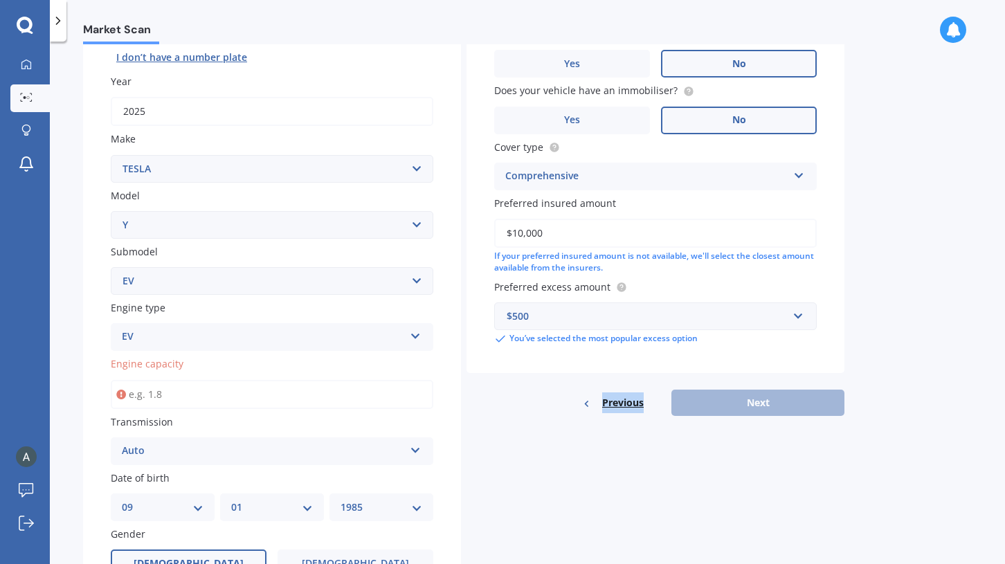
scroll to position [178, 0]
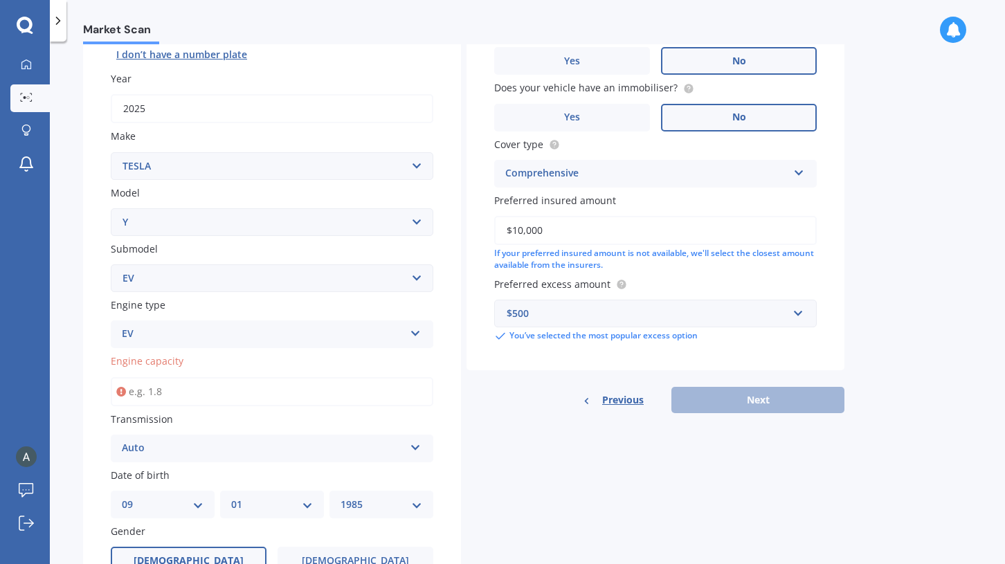
click at [317, 377] on input "Engine capacity" at bounding box center [272, 391] width 323 height 29
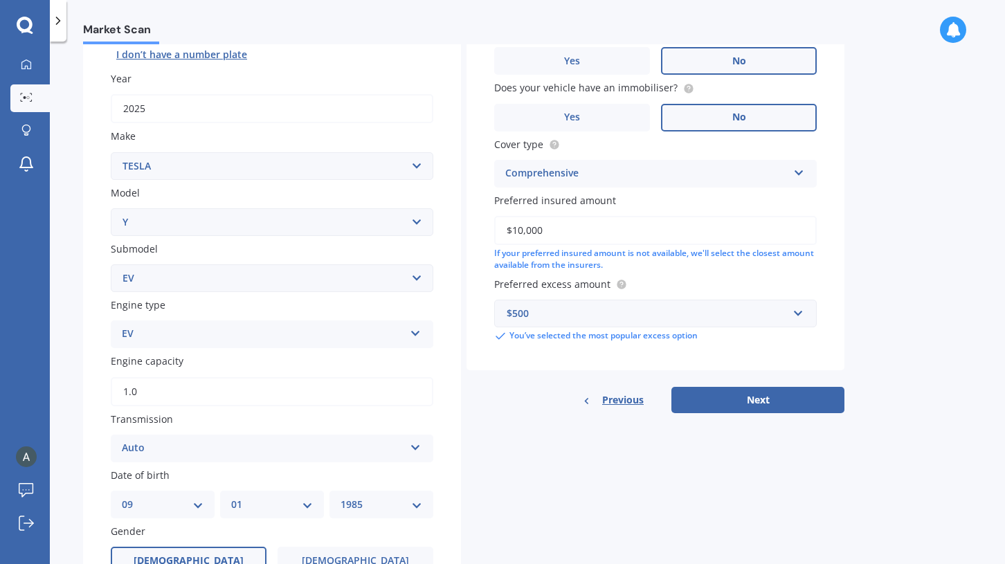
click at [571, 481] on div "Details Plate number Search I don’t have a number plate Year [DATE] Make Select…" at bounding box center [463, 353] width 761 height 838
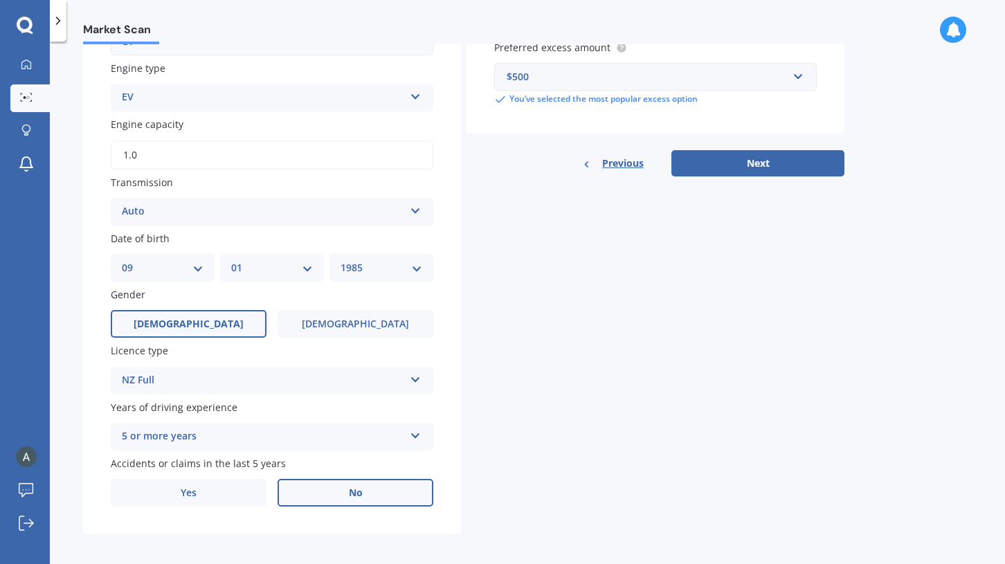
scroll to position [0, 0]
click at [192, 153] on input "1.0" at bounding box center [272, 155] width 323 height 29
paste input "220"
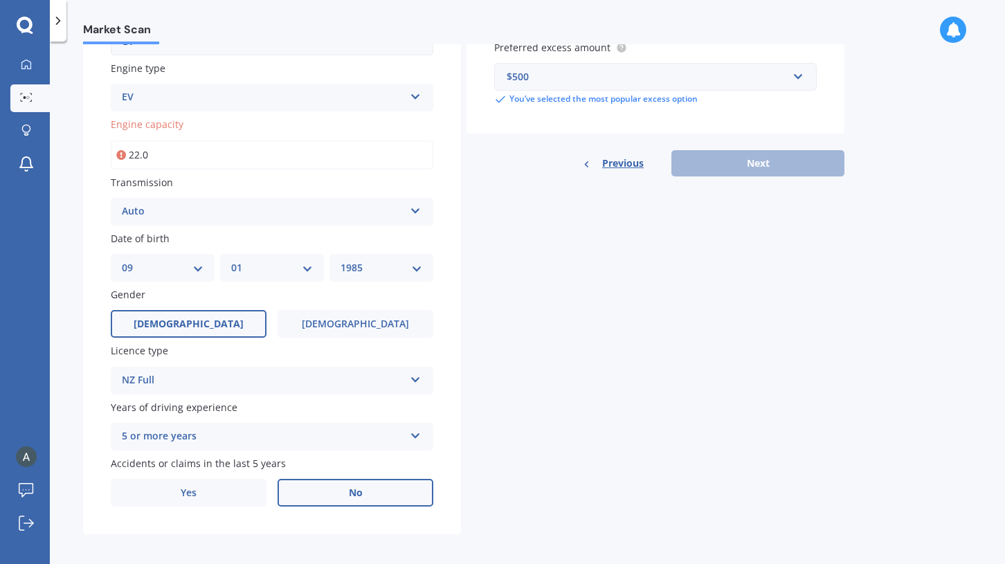
type input "2.0"
click at [595, 261] on div "Details Plate number Search I don’t have a number plate Year [DATE] Make Select…" at bounding box center [463, 116] width 761 height 838
click at [171, 141] on input "Engine capacity" at bounding box center [272, 155] width 323 height 29
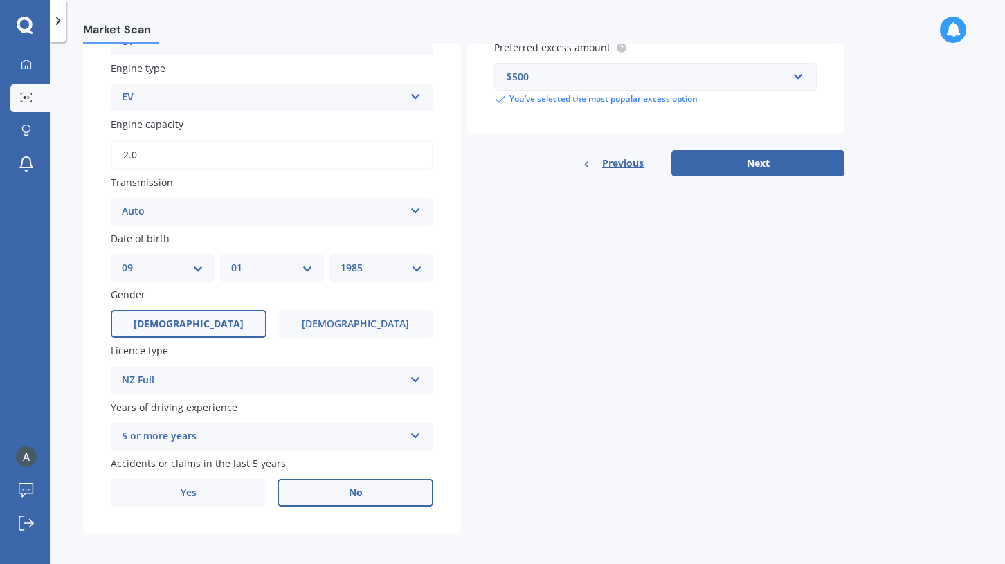
type input "2.2"
click at [510, 196] on div "Details Plate number Search I don’t have a number plate Year [DATE] Make Select…" at bounding box center [463, 116] width 761 height 838
click at [728, 157] on button "Next" at bounding box center [757, 163] width 173 height 26
select select "09"
select select "01"
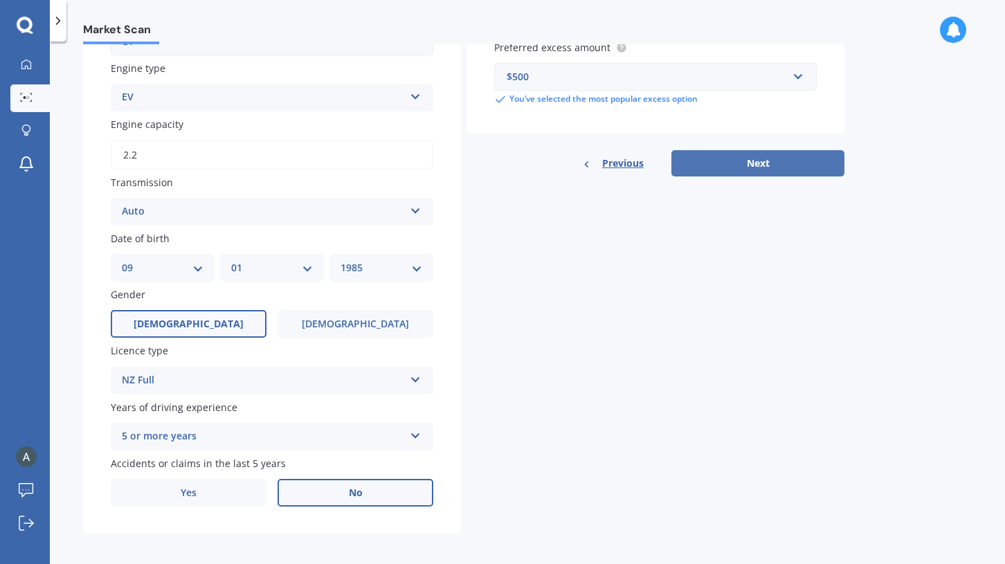
select select "1985"
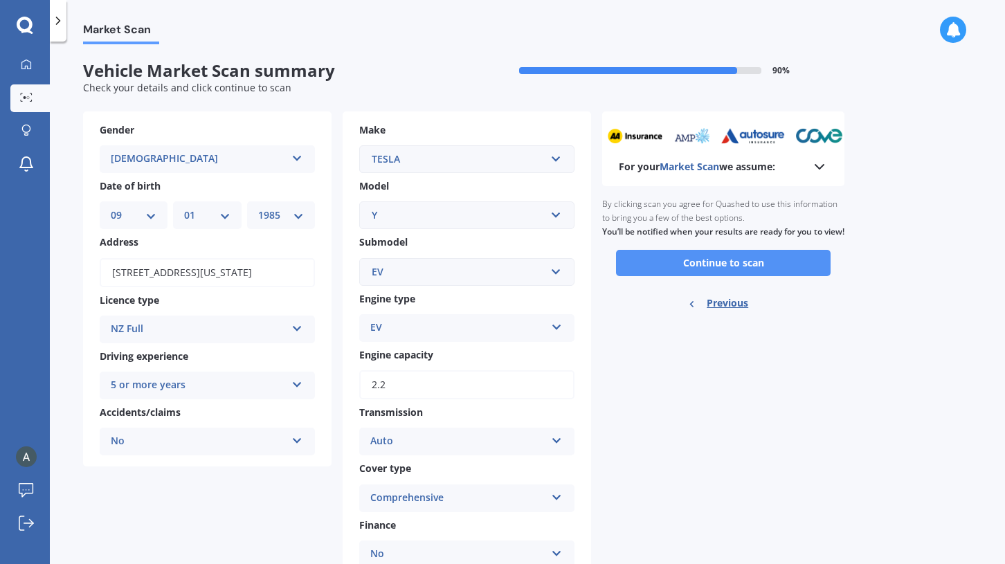
click at [716, 276] on button "Continue to scan" at bounding box center [723, 263] width 215 height 26
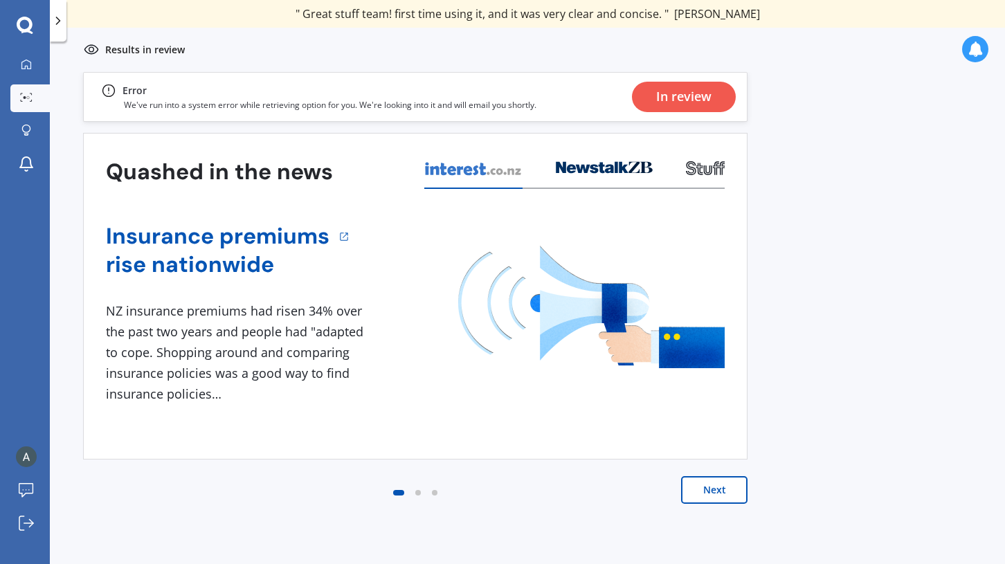
click at [690, 503] on button "Next" at bounding box center [714, 490] width 66 height 28
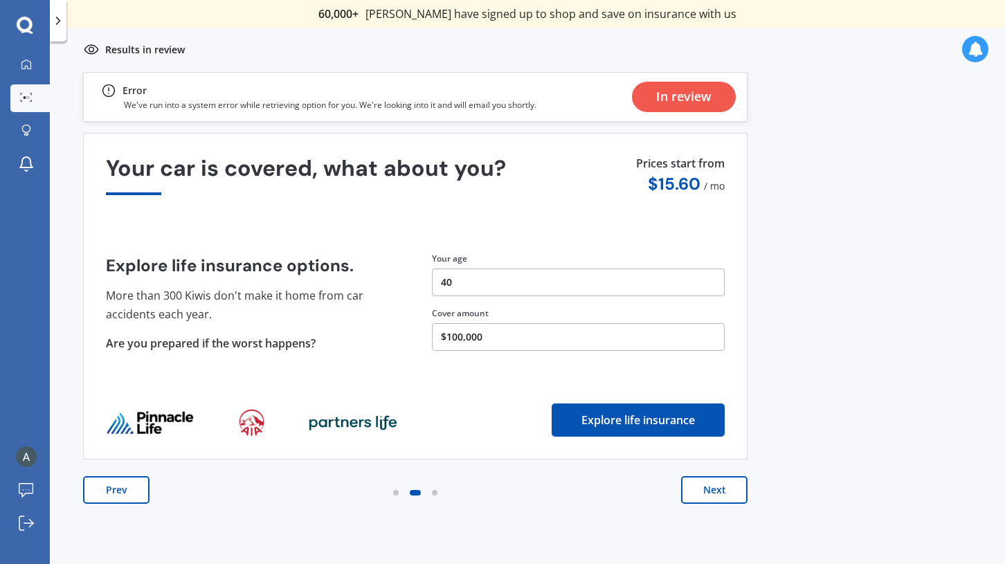
click at [698, 496] on button "Next" at bounding box center [714, 490] width 66 height 28
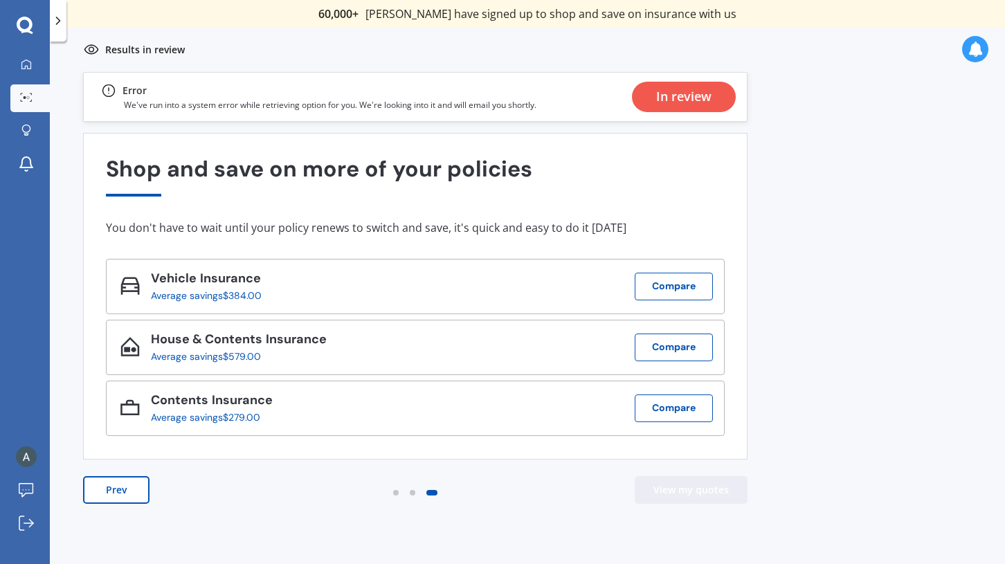
click at [698, 496] on button "View my quotes" at bounding box center [691, 490] width 113 height 28
click at [682, 102] on div "In review" at bounding box center [683, 97] width 55 height 30
